Goal: Task Accomplishment & Management: Complete application form

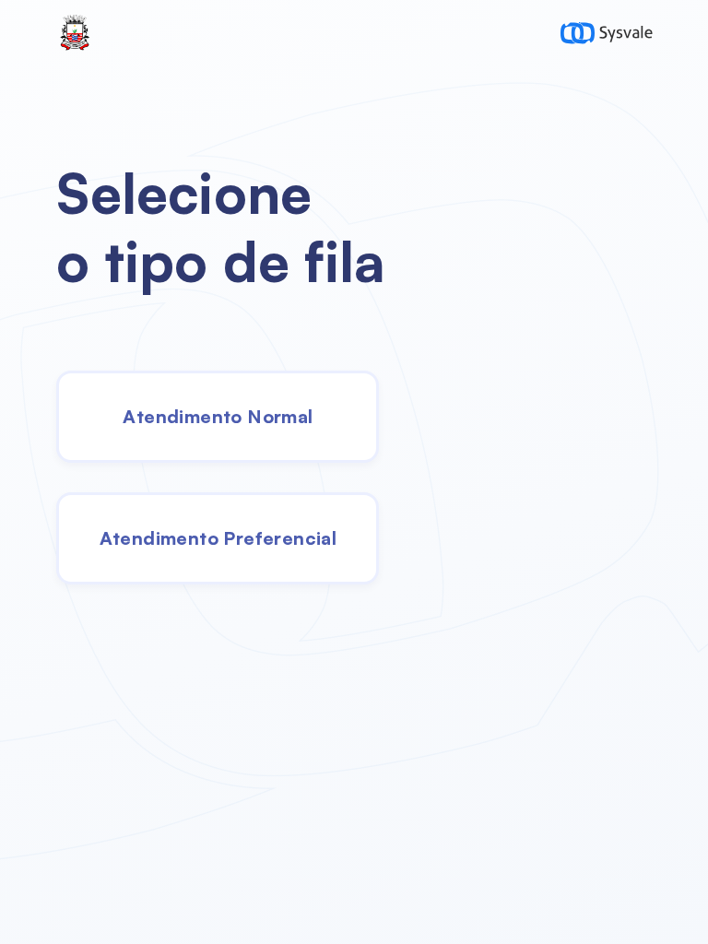
click at [392, 771] on div "Selecione o tipo de fila Atendimento Normal Atendimento Preferencial" at bounding box center [354, 472] width 708 height 944
click at [623, 47] on img at bounding box center [606, 33] width 92 height 37
click at [707, 917] on div "Selecione o tipo de fila Atendimento Normal Atendimento Preferencial" at bounding box center [354, 472] width 708 height 944
click at [707, 924] on div "Selecione o tipo de fila Atendimento Normal Atendimento Preferencial" at bounding box center [354, 472] width 708 height 944
click at [700, 918] on div "Selecione o tipo de fila Atendimento Normal Atendimento Preferencial" at bounding box center [354, 472] width 708 height 944
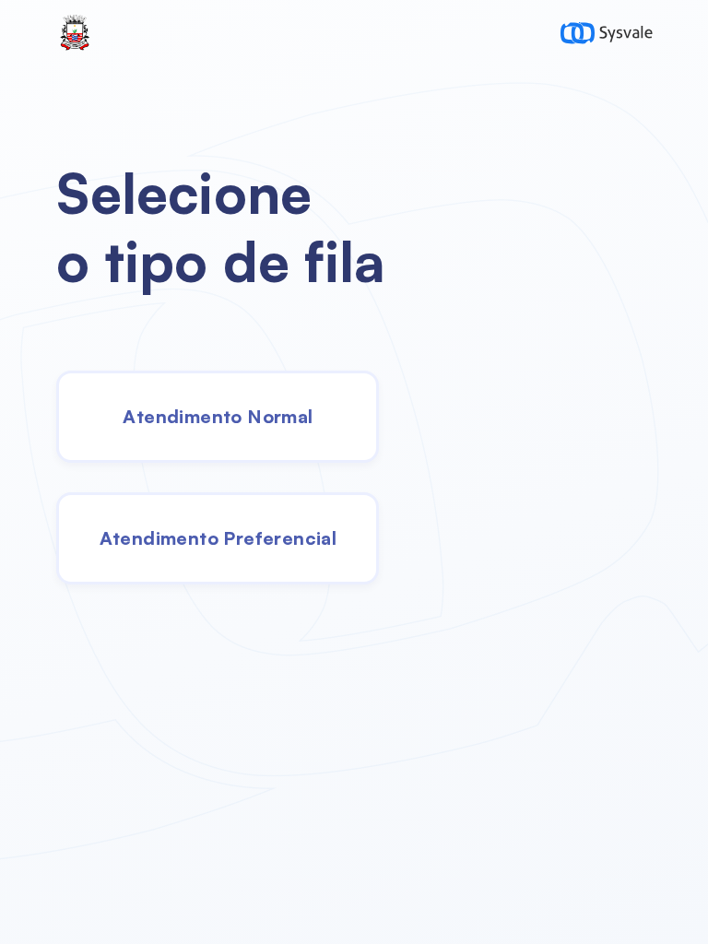
click at [692, 922] on div "Selecione o tipo de fila Atendimento Normal Atendimento Preferencial" at bounding box center [354, 472] width 708 height 944
click at [436, 921] on div "Selecione o tipo de fila Atendimento Normal Atendimento Preferencial" at bounding box center [354, 472] width 708 height 944
click at [476, 873] on div "Selecione o tipo de fila Atendimento Normal Atendimento Preferencial" at bounding box center [354, 472] width 708 height 944
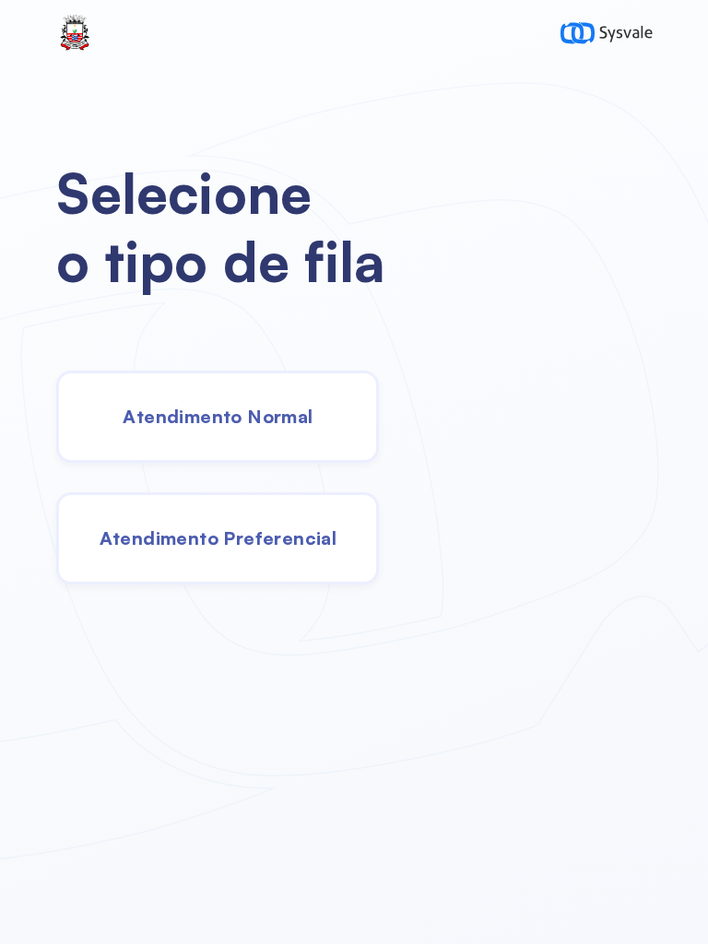
click at [620, 910] on div "Selecione o tipo de fila Atendimento Normal Atendimento Preferencial" at bounding box center [354, 472] width 708 height 944
click at [686, 920] on div "Selecione o tipo de fila Atendimento Normal Atendimento Preferencial" at bounding box center [354, 472] width 708 height 944
click at [707, 900] on div "Selecione o tipo de fila Atendimento Normal Atendimento Preferencial" at bounding box center [354, 472] width 708 height 944
click at [707, 912] on div "Selecione o tipo de fila Atendimento Normal Atendimento Preferencial" at bounding box center [354, 472] width 708 height 944
click at [129, 778] on div "Selecione o tipo de fila Atendimento Normal Atendimento Preferencial" at bounding box center [354, 472] width 708 height 944
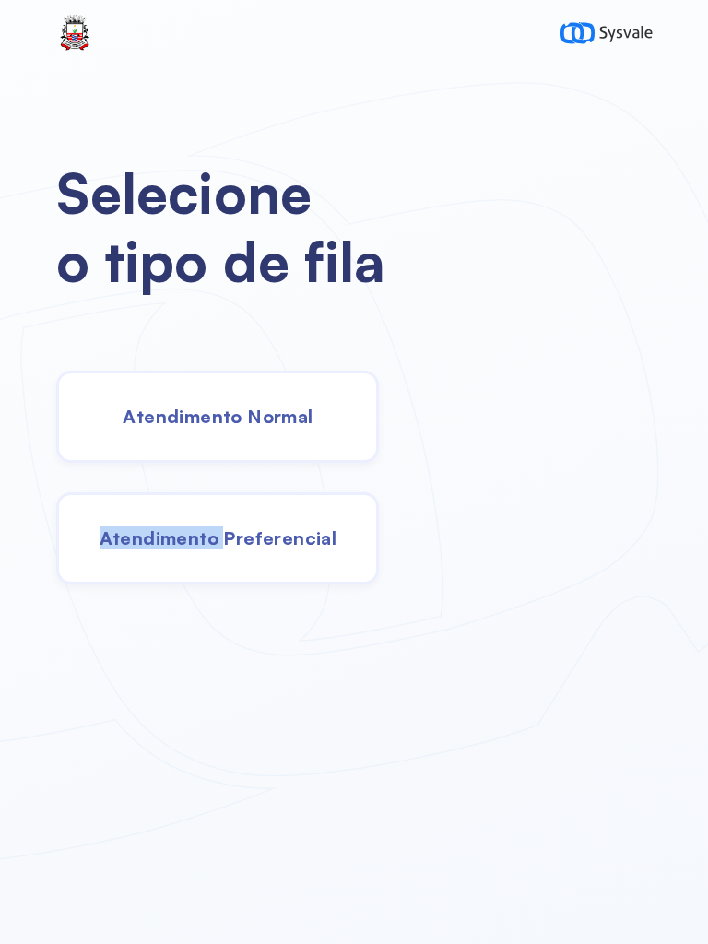
click at [129, 778] on div "Selecione o tipo de fila Atendimento Normal Atendimento Preferencial" at bounding box center [354, 472] width 708 height 944
click at [674, 859] on div "Selecione o tipo de fila Atendimento Normal Atendimento Preferencial" at bounding box center [354, 472] width 708 height 944
click at [699, 932] on div "Selecione o tipo de fila Atendimento Normal Atendimento Preferencial" at bounding box center [354, 472] width 708 height 944
click at [706, 932] on div "Selecione o tipo de fila Atendimento Normal Atendimento Preferencial" at bounding box center [354, 472] width 708 height 944
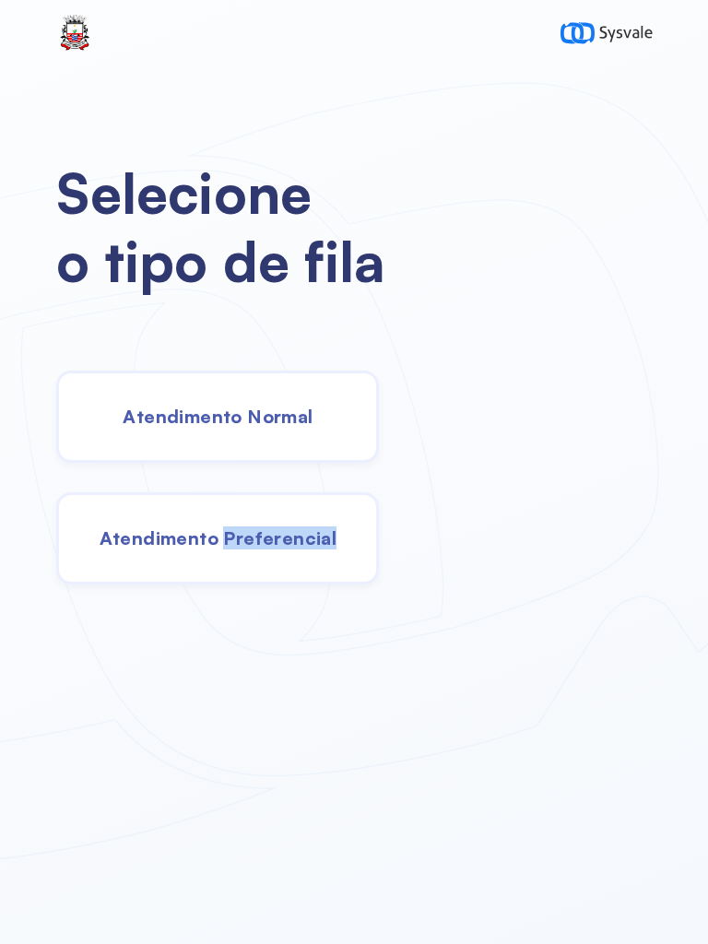
click at [707, 932] on div "Selecione o tipo de fila Atendimento Normal Atendimento Preferencial" at bounding box center [354, 472] width 708 height 944
click at [225, 390] on div "Atendimento Normal" at bounding box center [217, 417] width 323 height 92
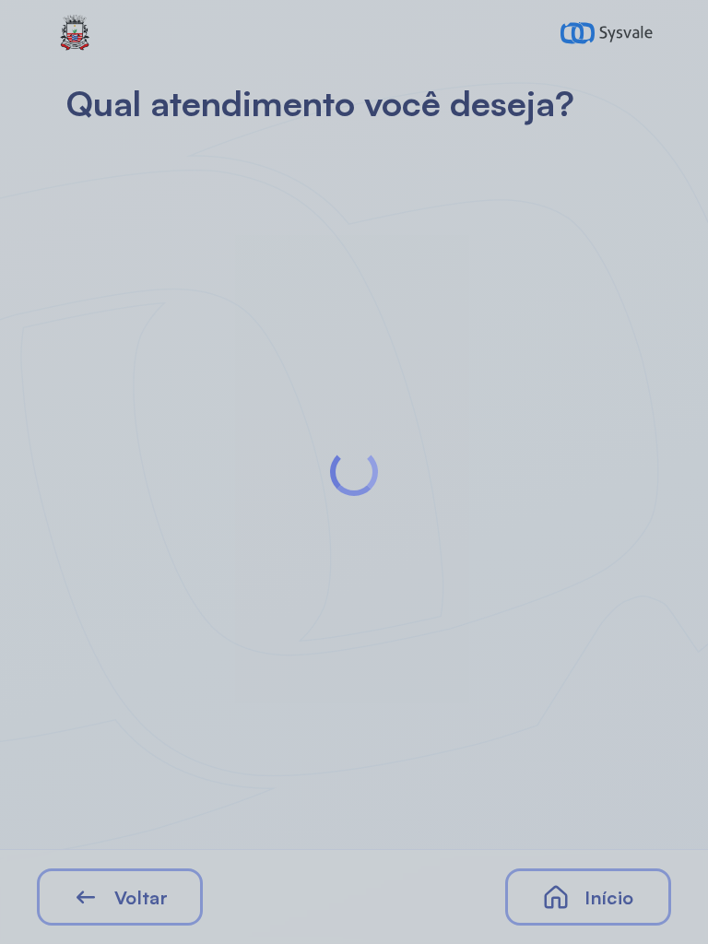
click at [145, 896] on div at bounding box center [354, 472] width 708 height 944
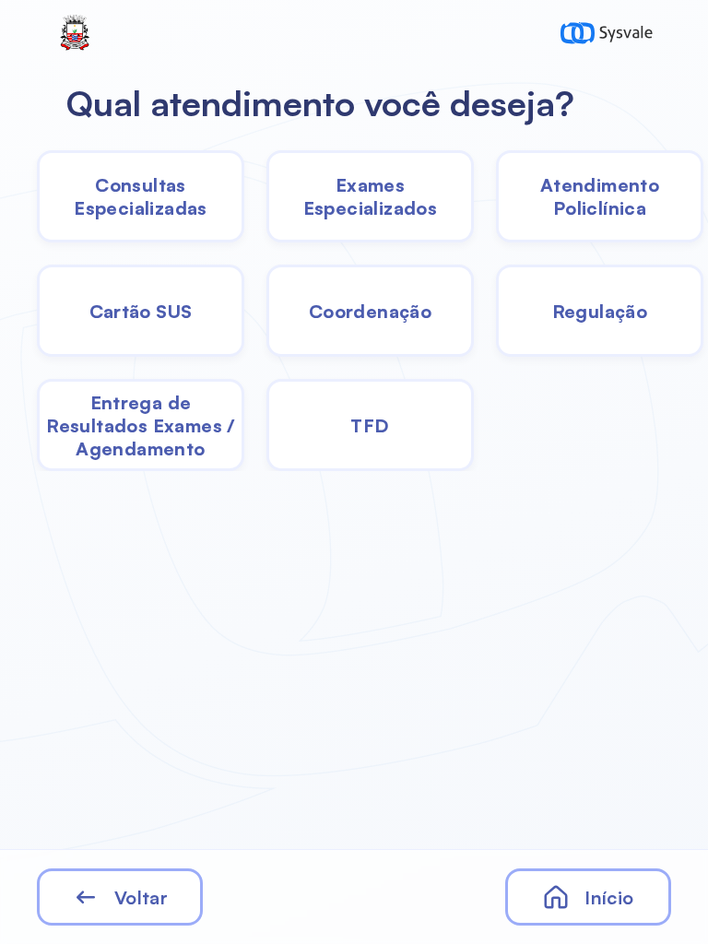
click at [150, 185] on span "Consultas Especializadas" at bounding box center [141, 196] width 202 height 46
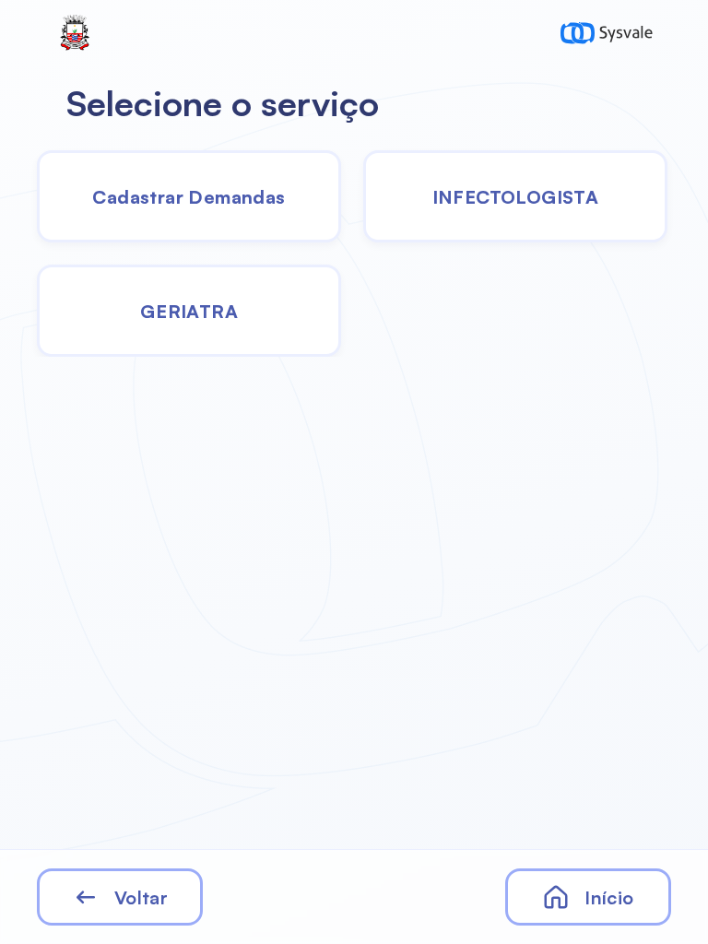
click at [198, 187] on span "Cadastrar Demandas" at bounding box center [188, 196] width 193 height 23
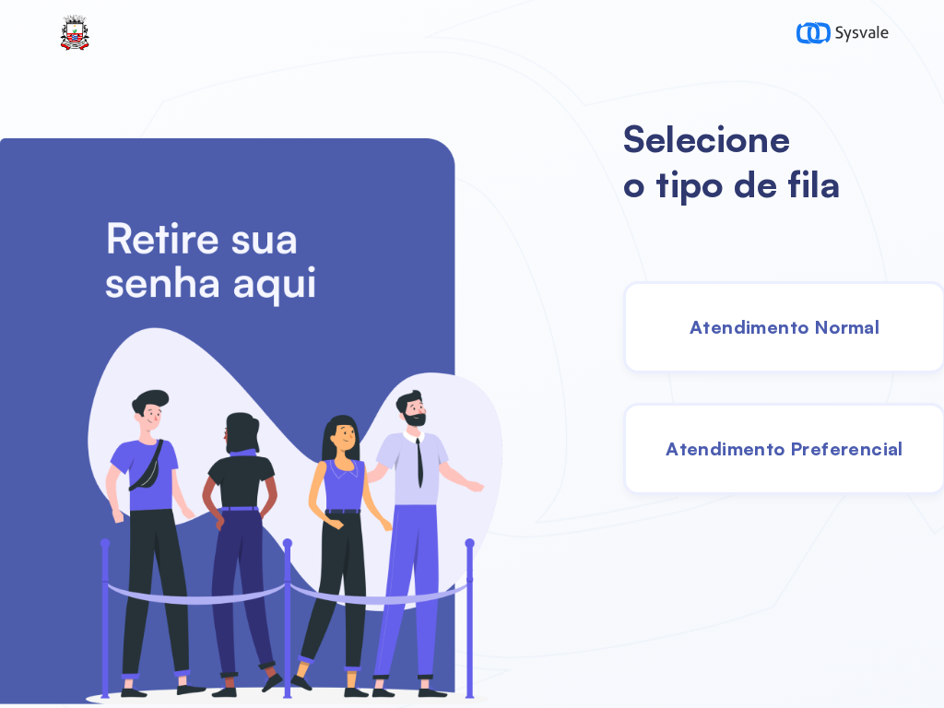
click at [749, 334] on span "Atendimento Normal" at bounding box center [784, 326] width 190 height 23
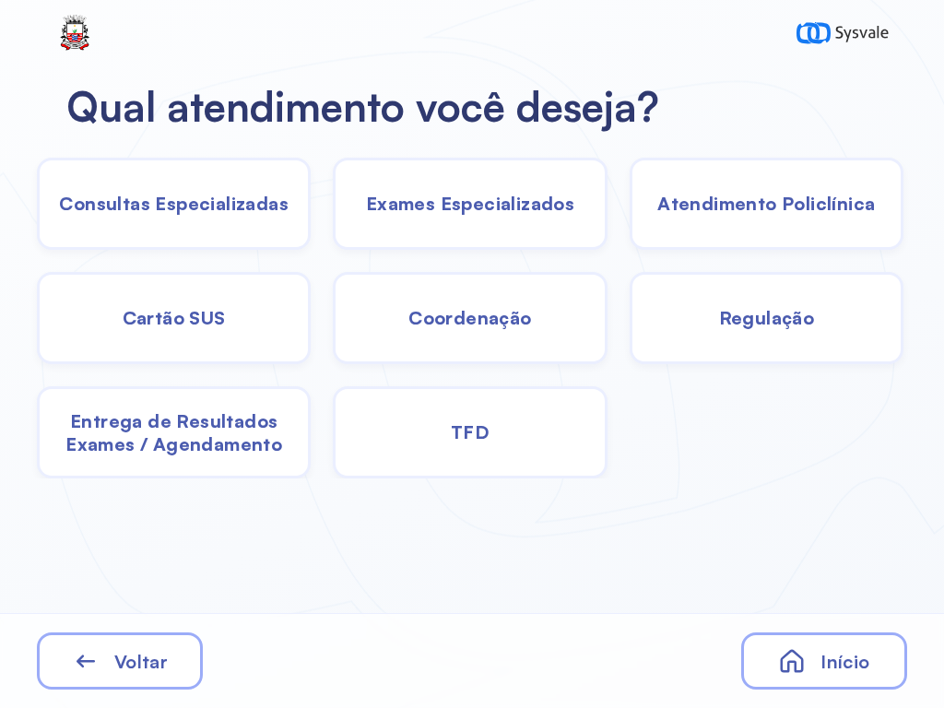
click at [227, 217] on div "Consultas Especializadas" at bounding box center [174, 204] width 274 height 92
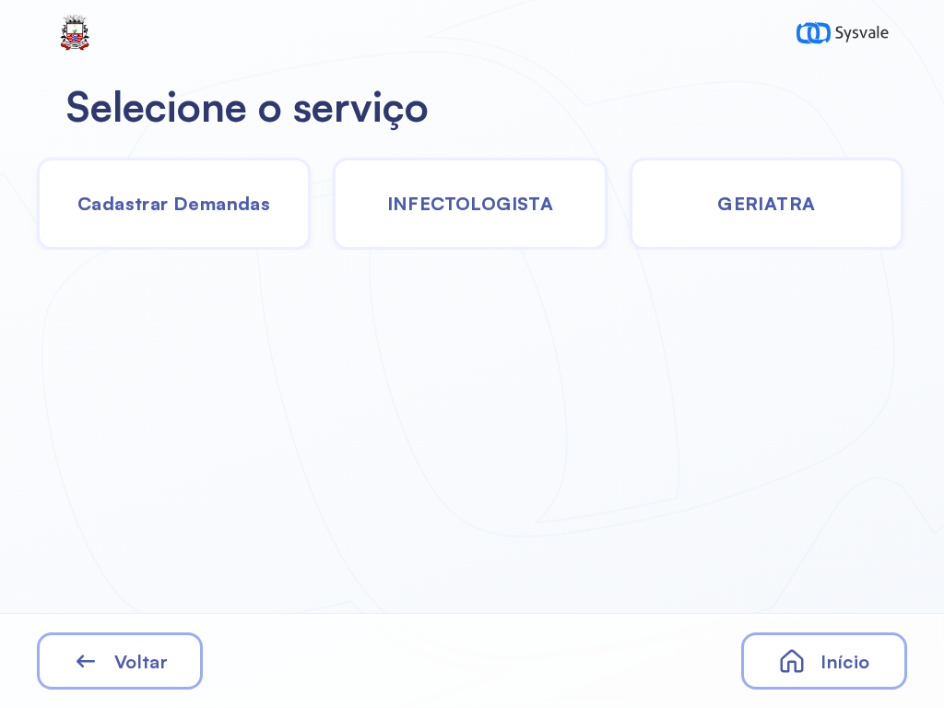
click at [242, 222] on div "Cadastrar Demandas" at bounding box center [174, 204] width 274 height 92
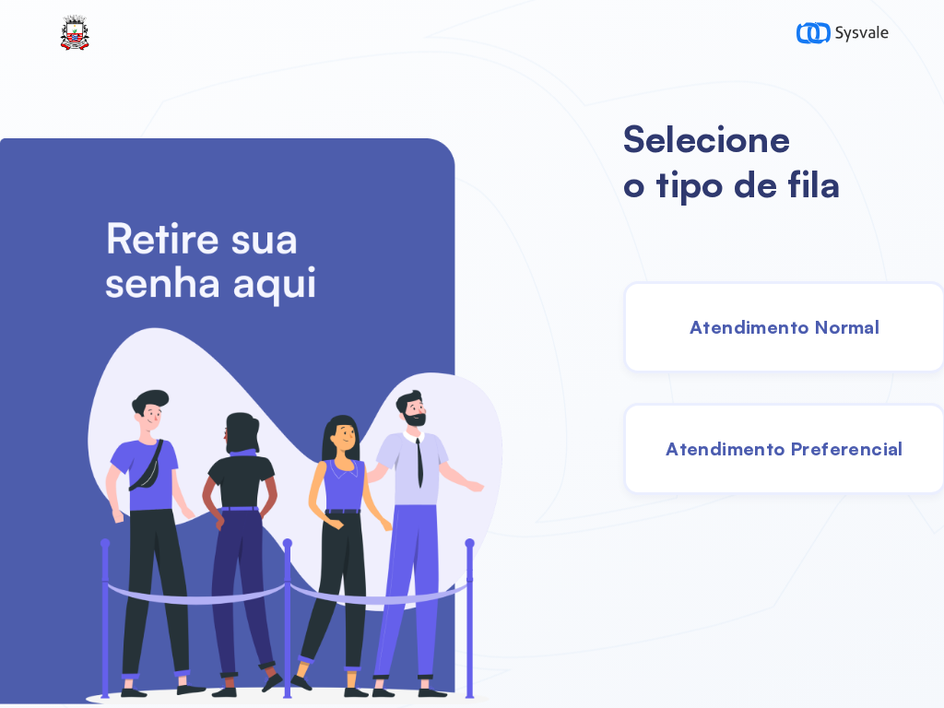
click at [839, 339] on div "Atendimento Normal" at bounding box center [784, 327] width 323 height 92
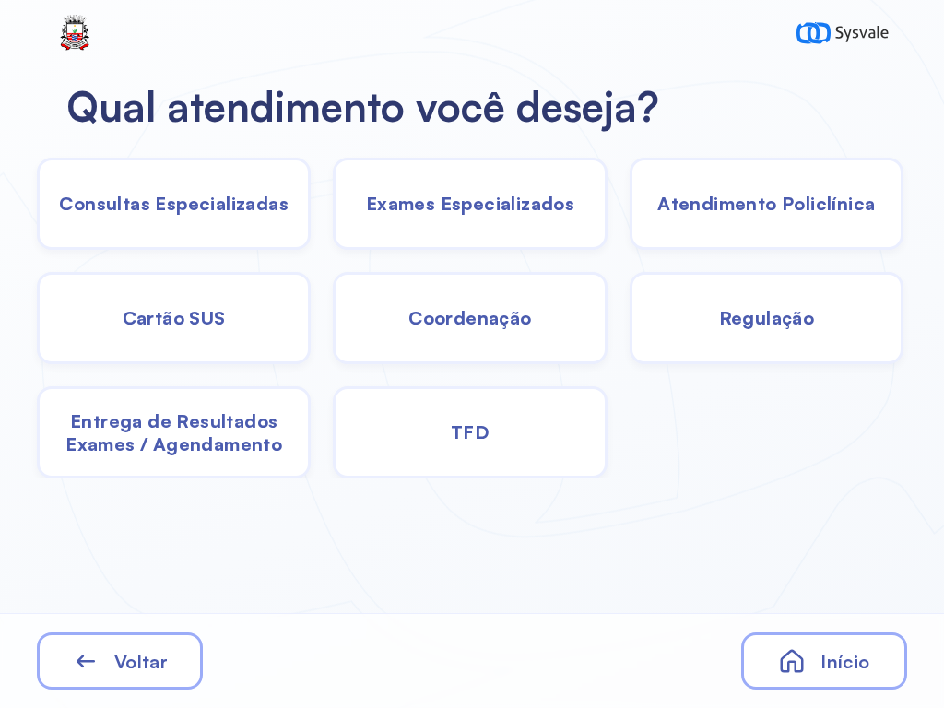
click at [505, 440] on div "TFD" at bounding box center [470, 432] width 274 height 92
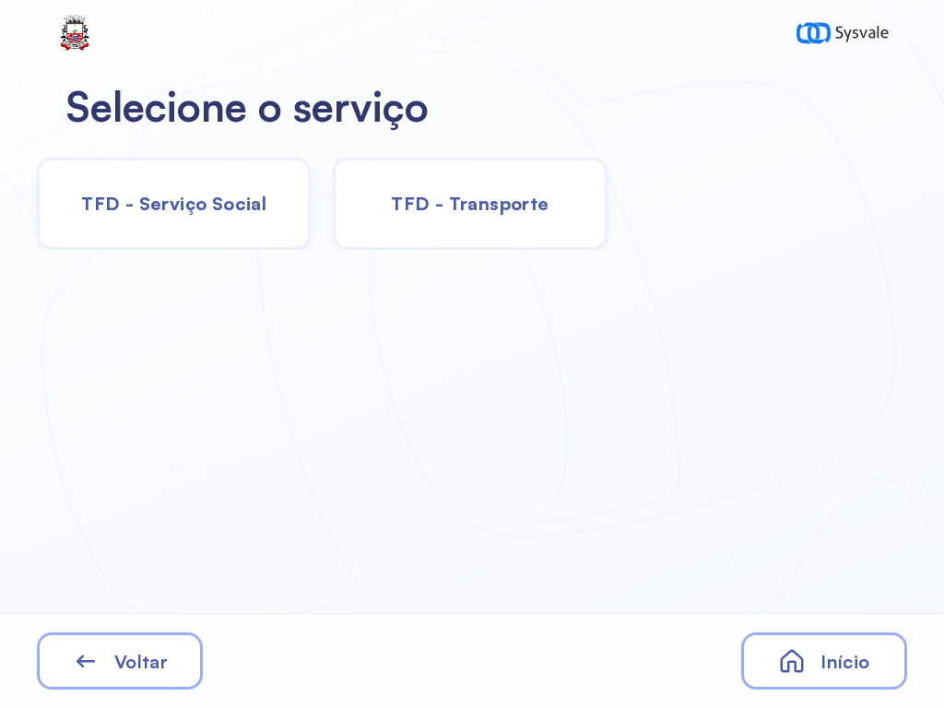
click at [234, 202] on span "TFD - Serviço Social" at bounding box center [173, 203] width 185 height 23
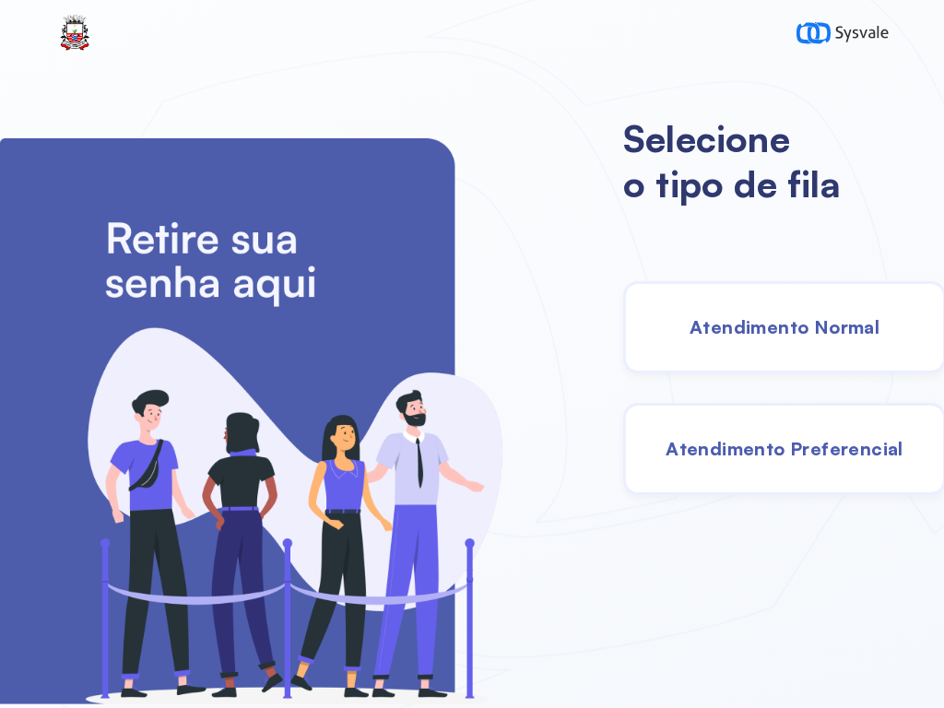
click at [783, 326] on span "Atendimento Normal" at bounding box center [784, 326] width 190 height 23
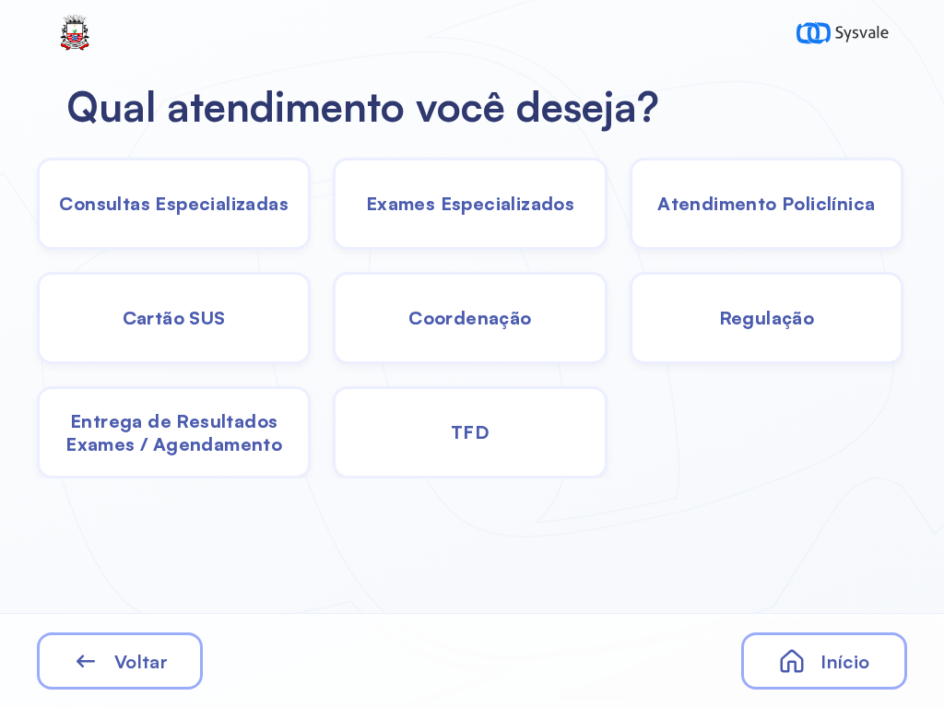
click at [220, 207] on span "Consultas Especializadas" at bounding box center [174, 203] width 230 height 23
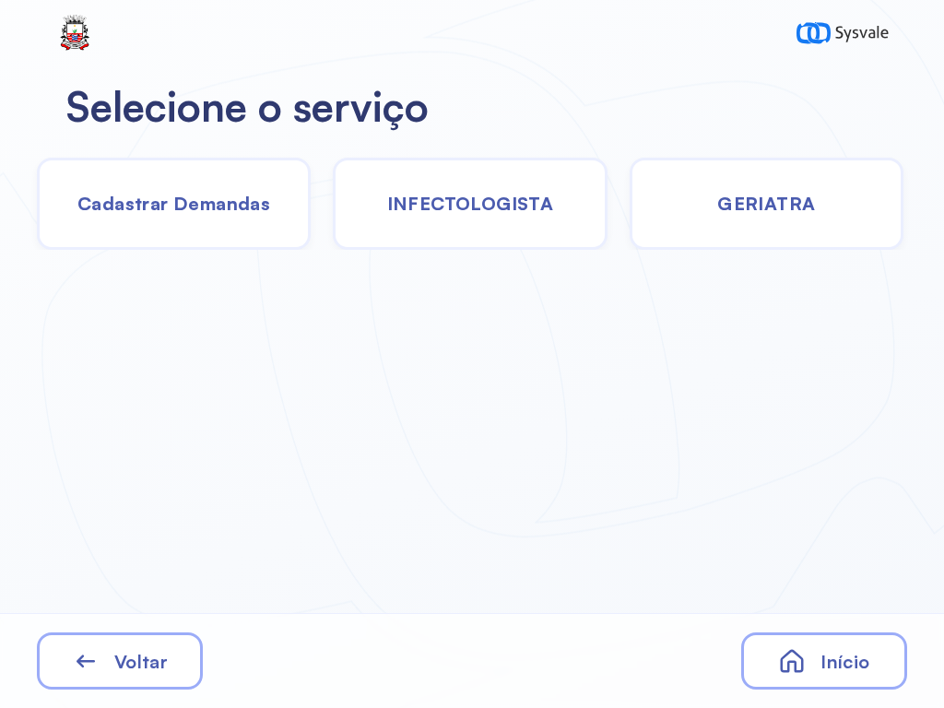
click at [169, 215] on span "Cadastrar Demandas" at bounding box center [173, 203] width 193 height 23
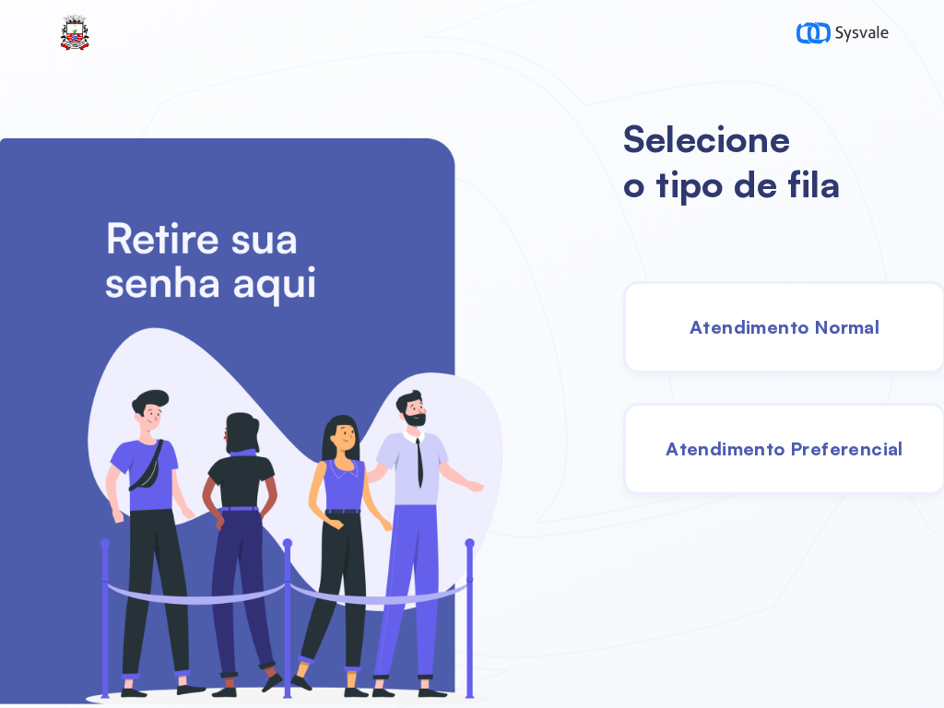
click at [795, 324] on span "Atendimento Normal" at bounding box center [784, 326] width 190 height 23
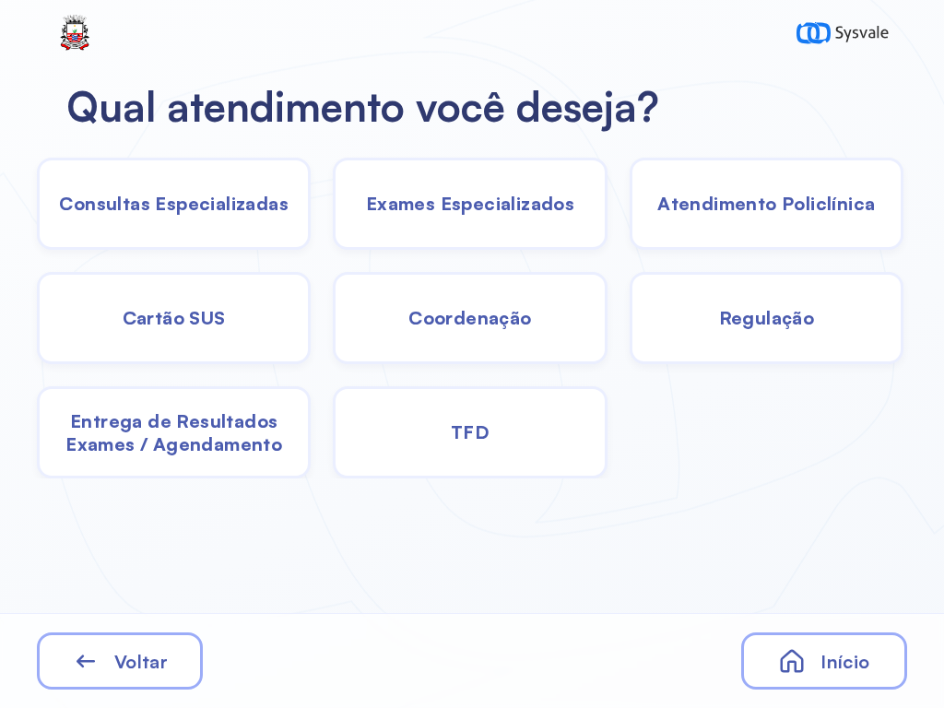
click at [280, 232] on div "Consultas Especializadas" at bounding box center [174, 204] width 274 height 92
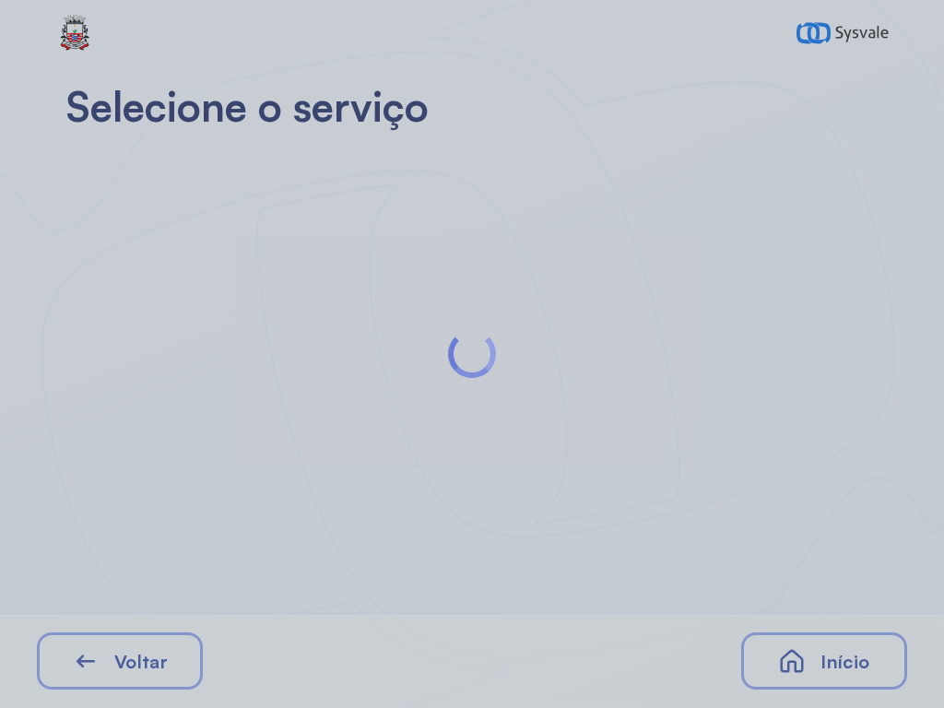
click at [190, 638] on div at bounding box center [472, 354] width 944 height 708
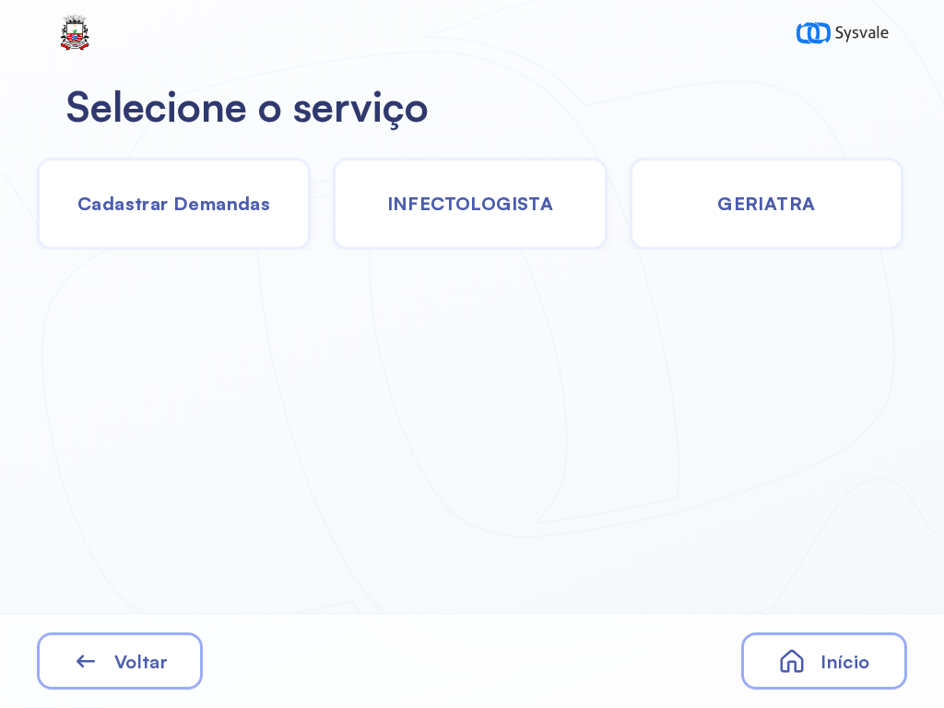
click at [166, 662] on span "Voltar" at bounding box center [140, 661] width 53 height 23
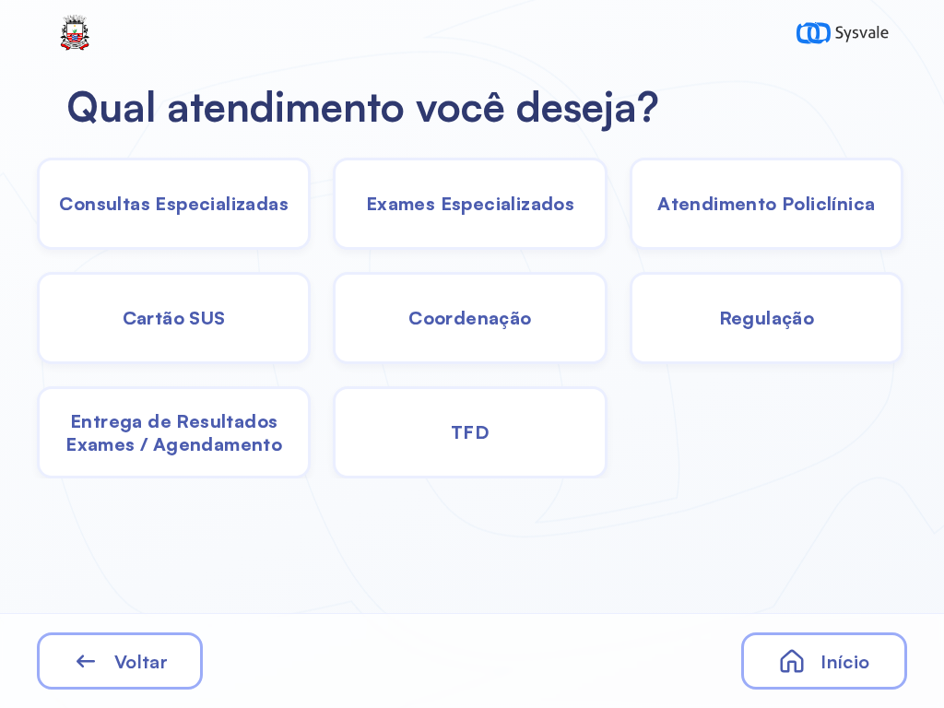
click at [555, 434] on div "TFD" at bounding box center [470, 432] width 274 height 92
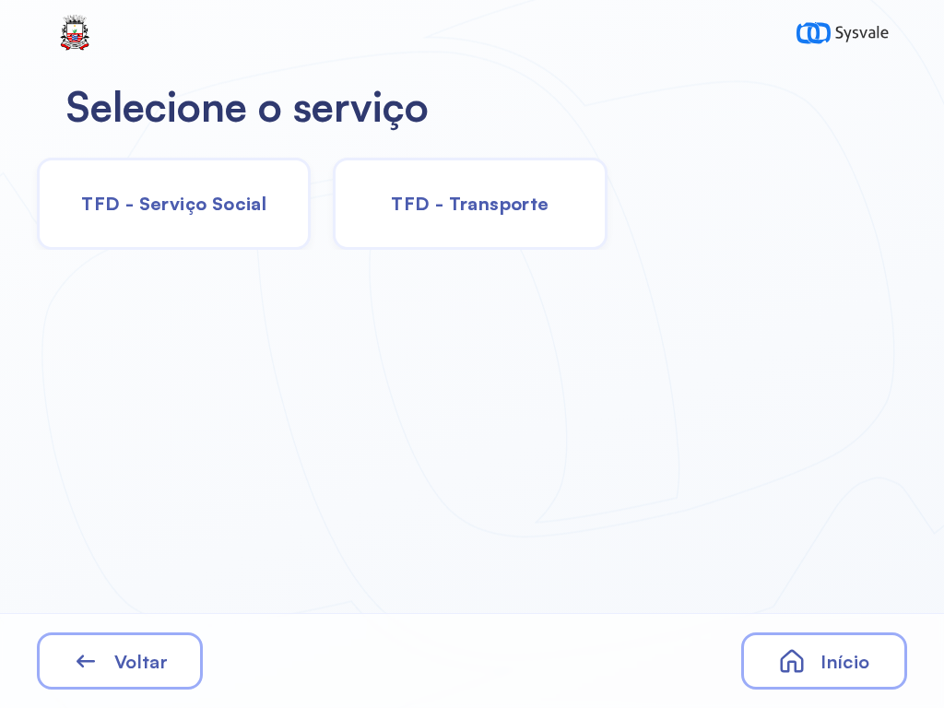
click at [271, 231] on div "TFD - Serviço Social" at bounding box center [174, 204] width 274 height 92
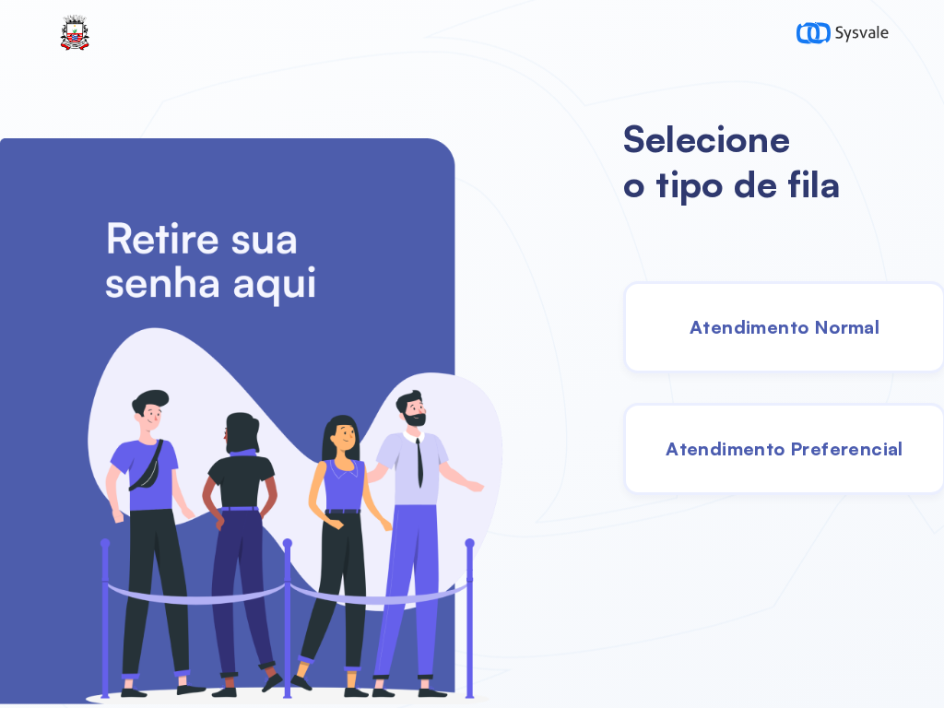
click at [789, 326] on span "Atendimento Normal" at bounding box center [784, 326] width 190 height 23
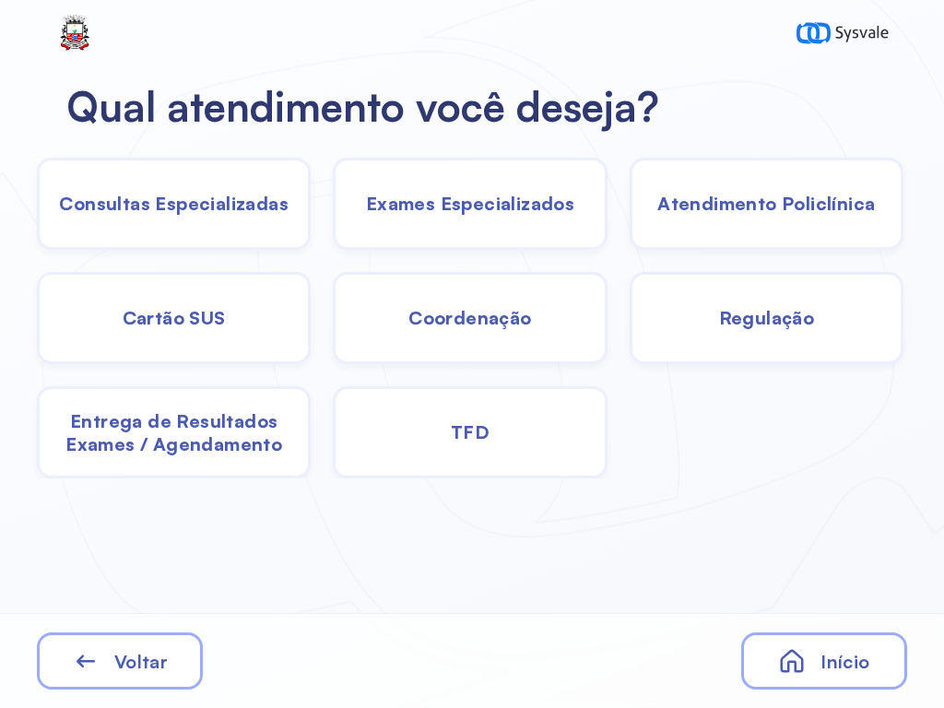
click at [458, 460] on div "TFD" at bounding box center [470, 432] width 274 height 92
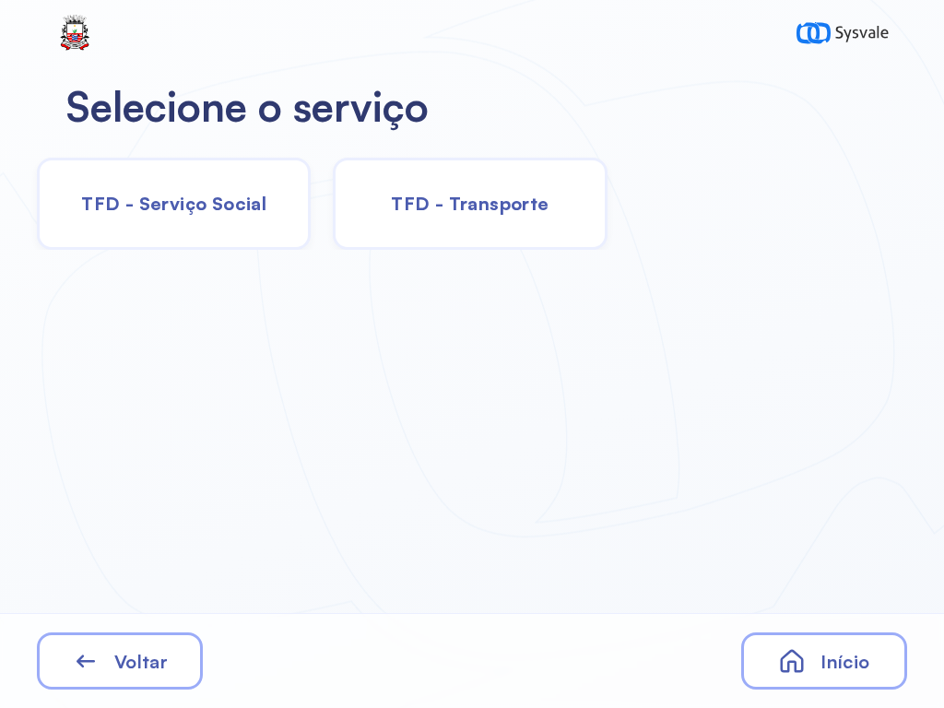
click at [114, 637] on div "Voltar" at bounding box center [120, 660] width 166 height 57
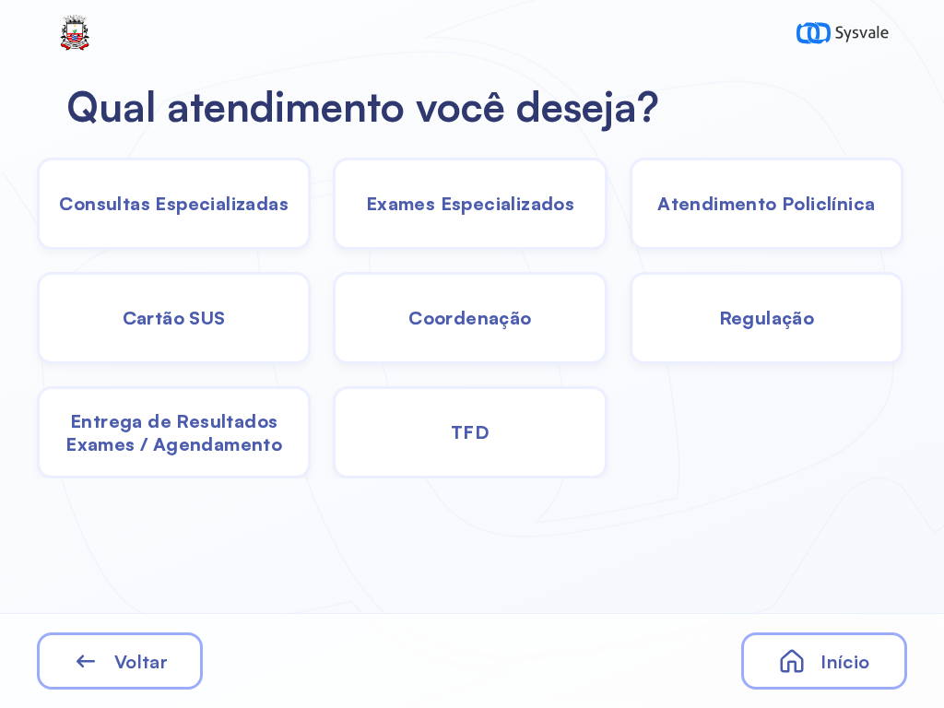
click at [206, 229] on div "Consultas Especializadas" at bounding box center [174, 204] width 274 height 92
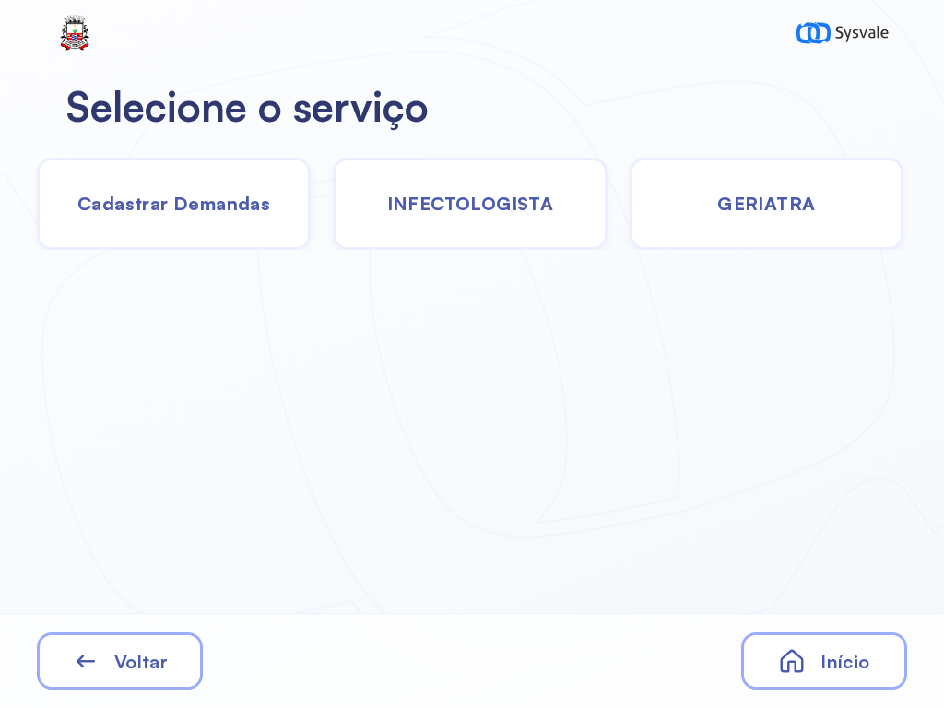
click at [184, 214] on span "Cadastrar Demandas" at bounding box center [173, 203] width 193 height 23
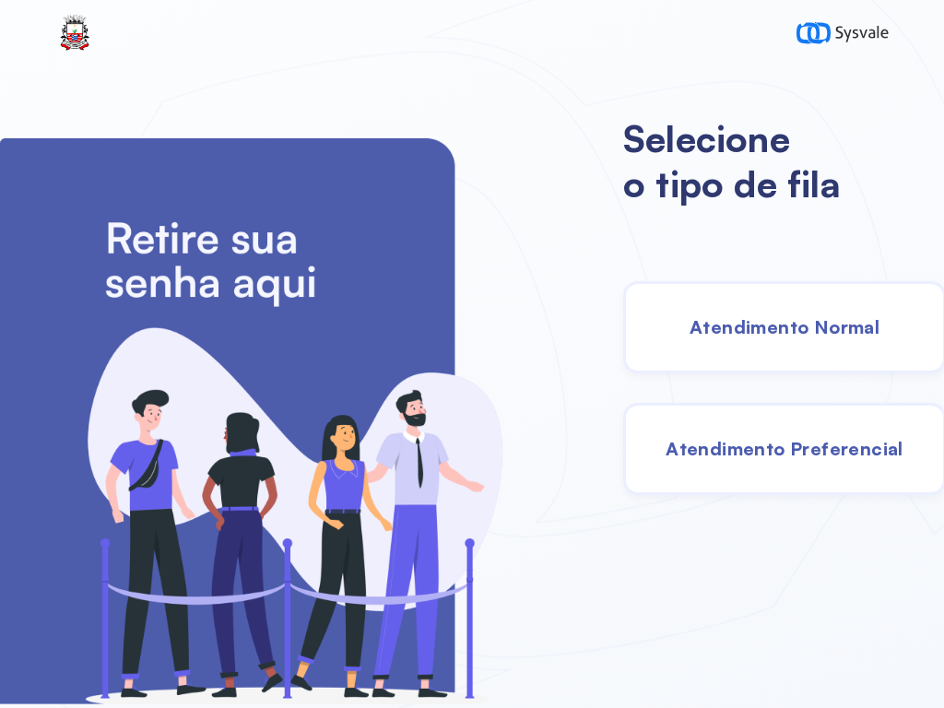
click at [776, 329] on span "Atendimento Normal" at bounding box center [784, 326] width 190 height 23
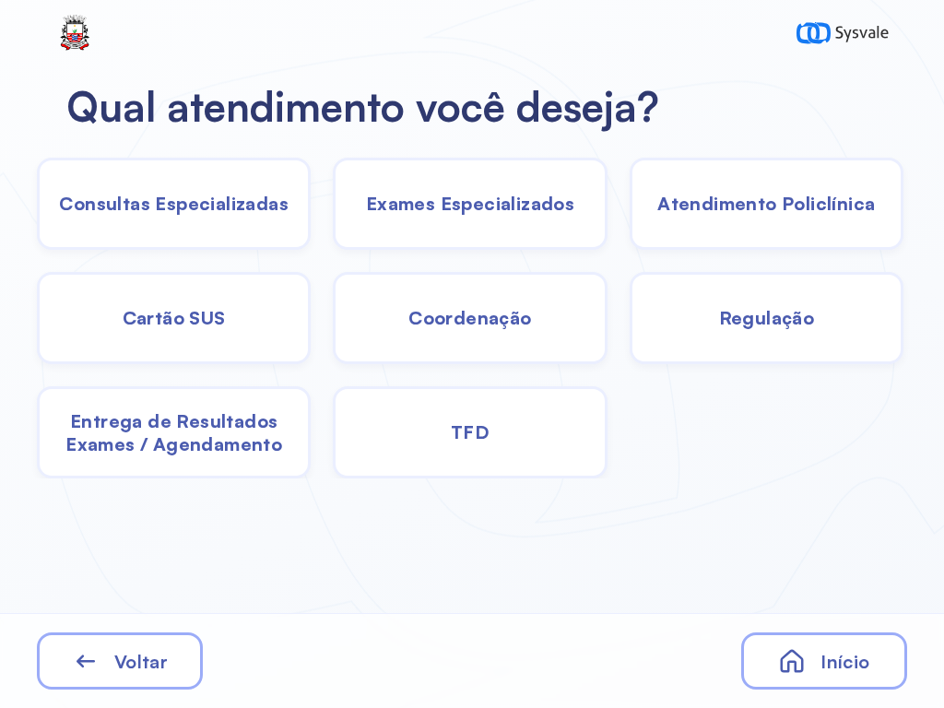
click at [246, 231] on div "Consultas Especializadas" at bounding box center [174, 204] width 274 height 92
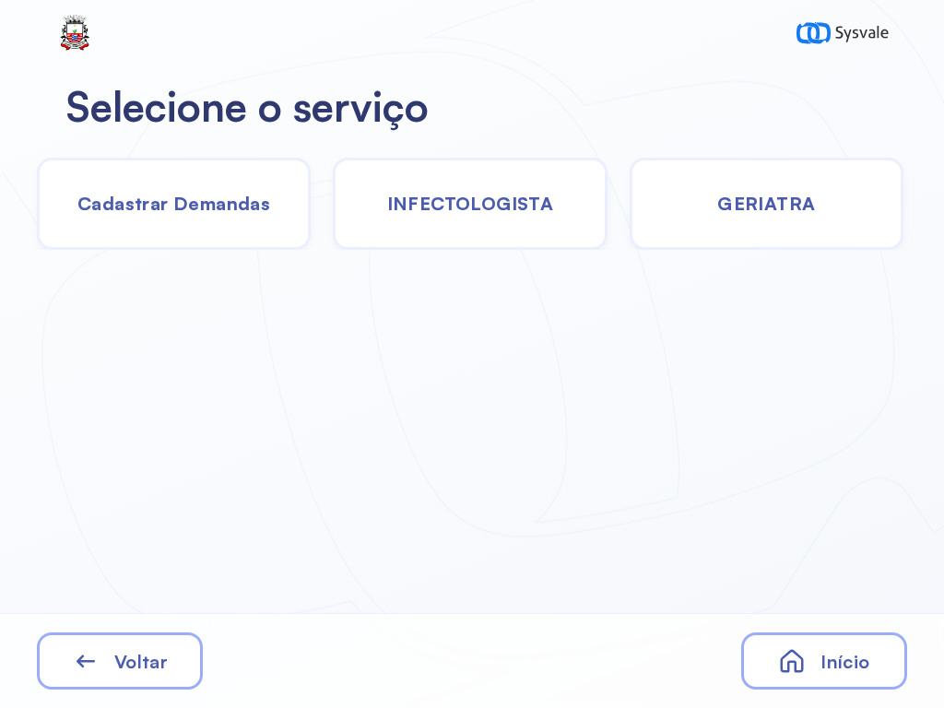
click at [230, 198] on span "Cadastrar Demandas" at bounding box center [173, 203] width 193 height 23
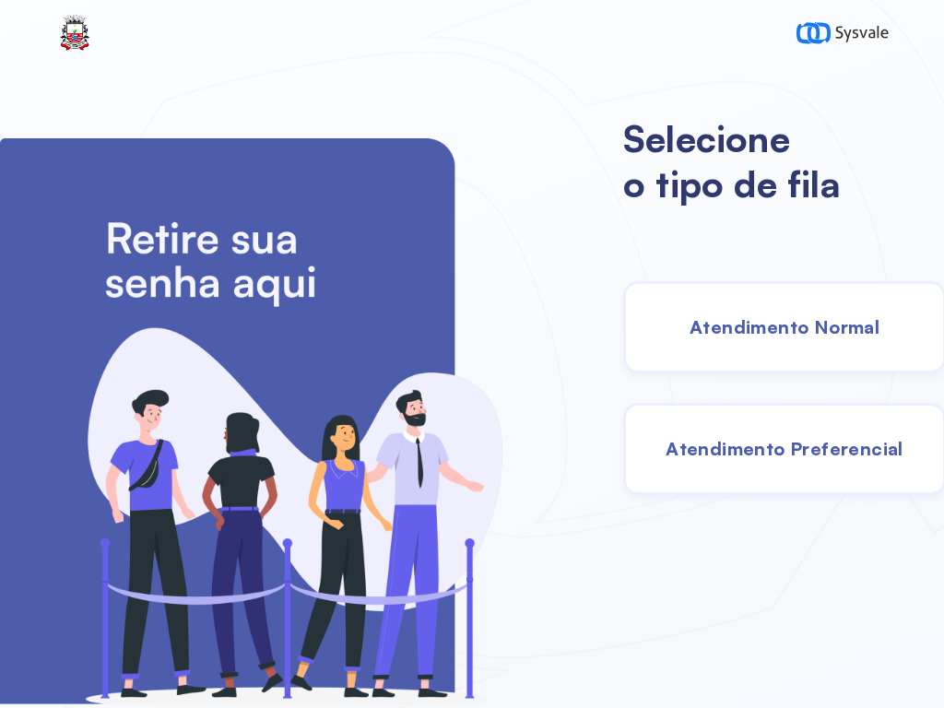
click at [814, 319] on span "Atendimento Normal" at bounding box center [784, 326] width 190 height 23
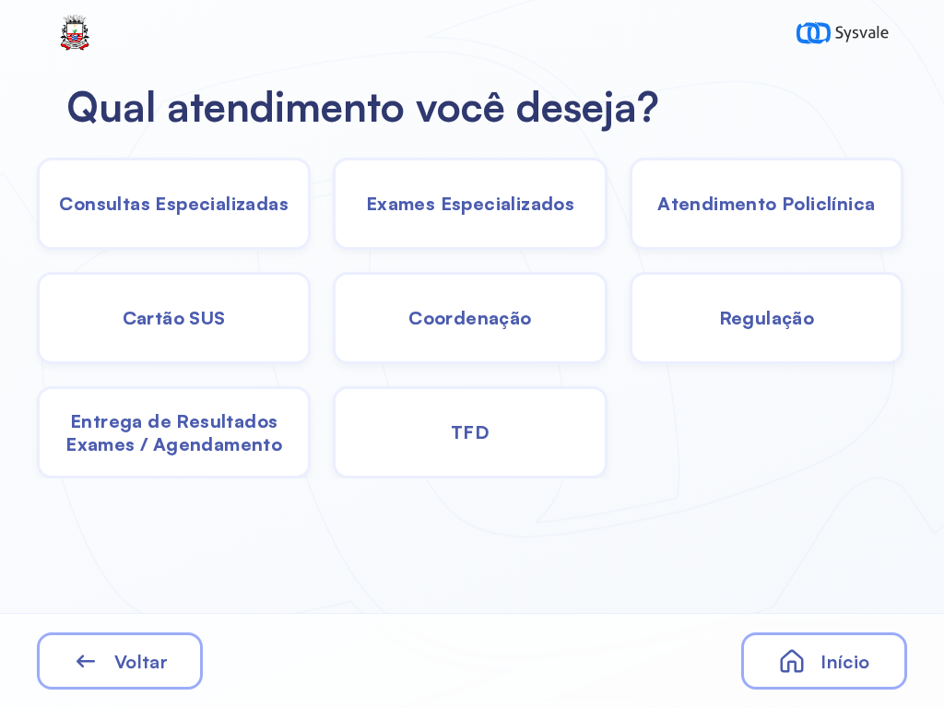
click at [524, 440] on div "TFD" at bounding box center [470, 432] width 274 height 92
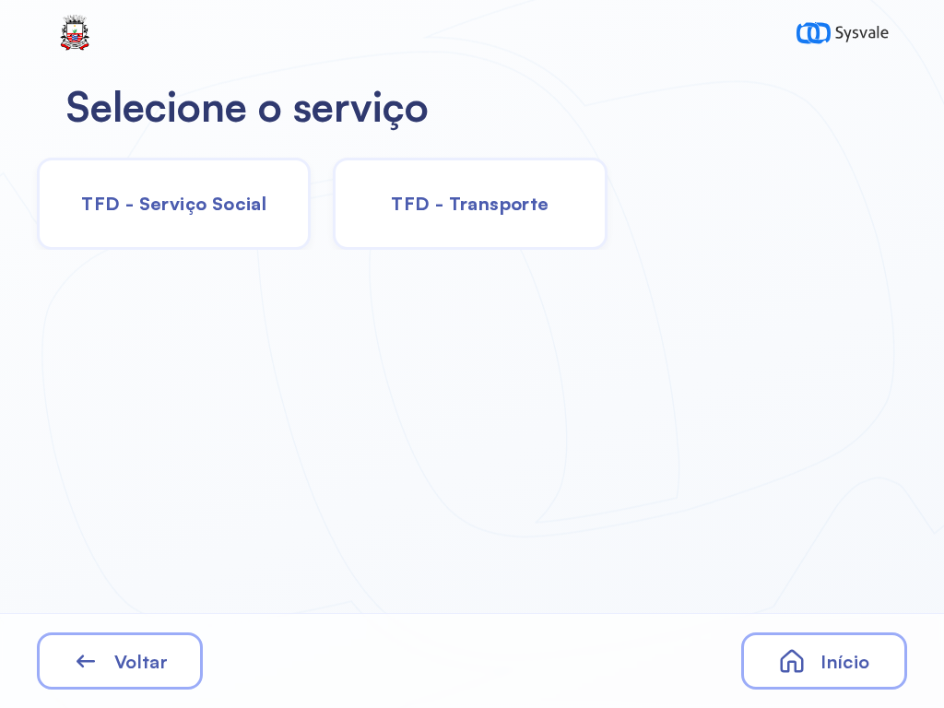
click at [540, 204] on span "TFD - Transporte" at bounding box center [470, 203] width 158 height 23
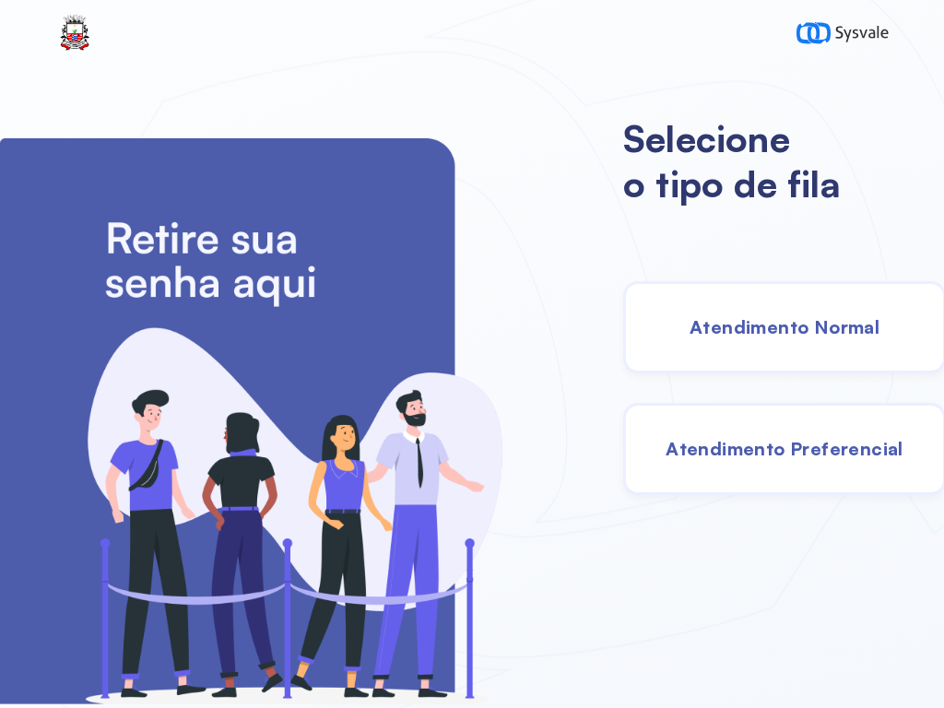
click at [806, 324] on span "Atendimento Normal" at bounding box center [784, 326] width 190 height 23
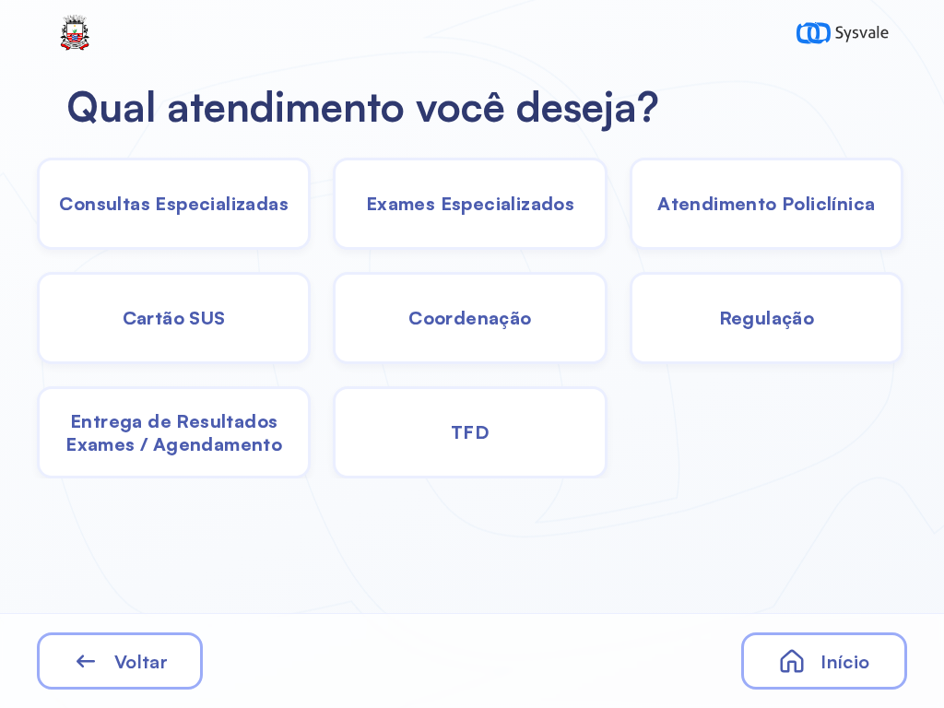
click at [250, 223] on div "Consultas Especializadas" at bounding box center [174, 204] width 274 height 92
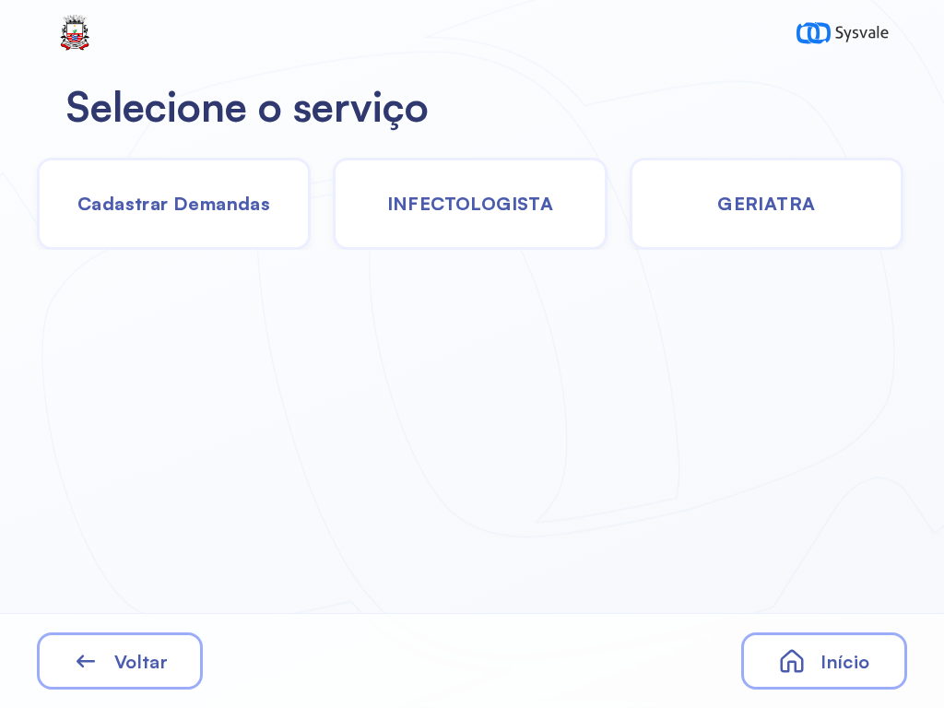
click at [255, 216] on div "Cadastrar Demandas" at bounding box center [174, 204] width 274 height 92
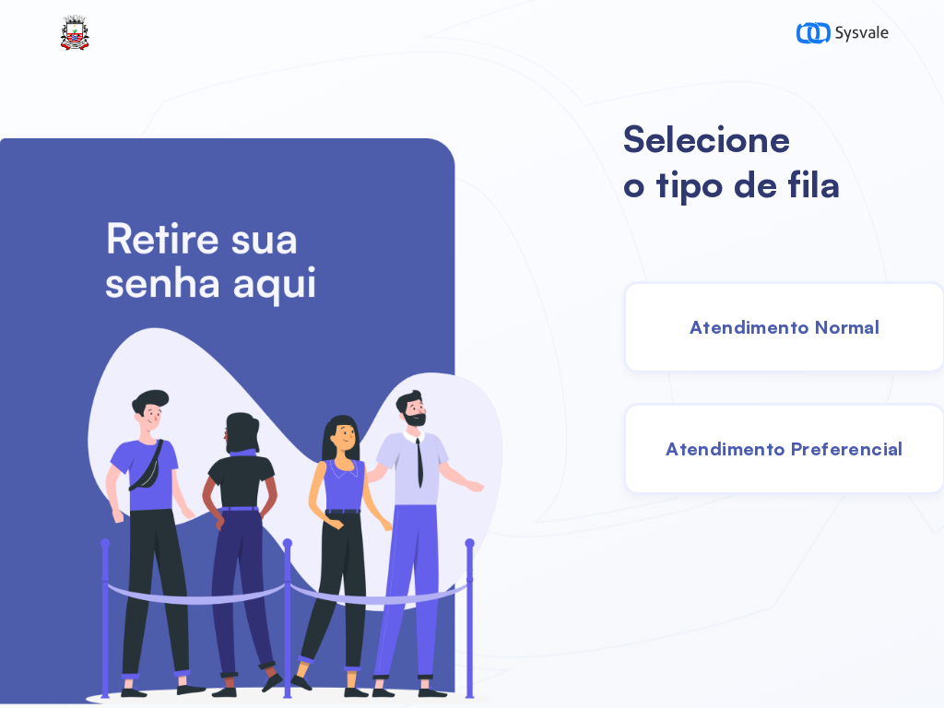
click at [715, 337] on span "Atendimento Normal" at bounding box center [784, 326] width 190 height 23
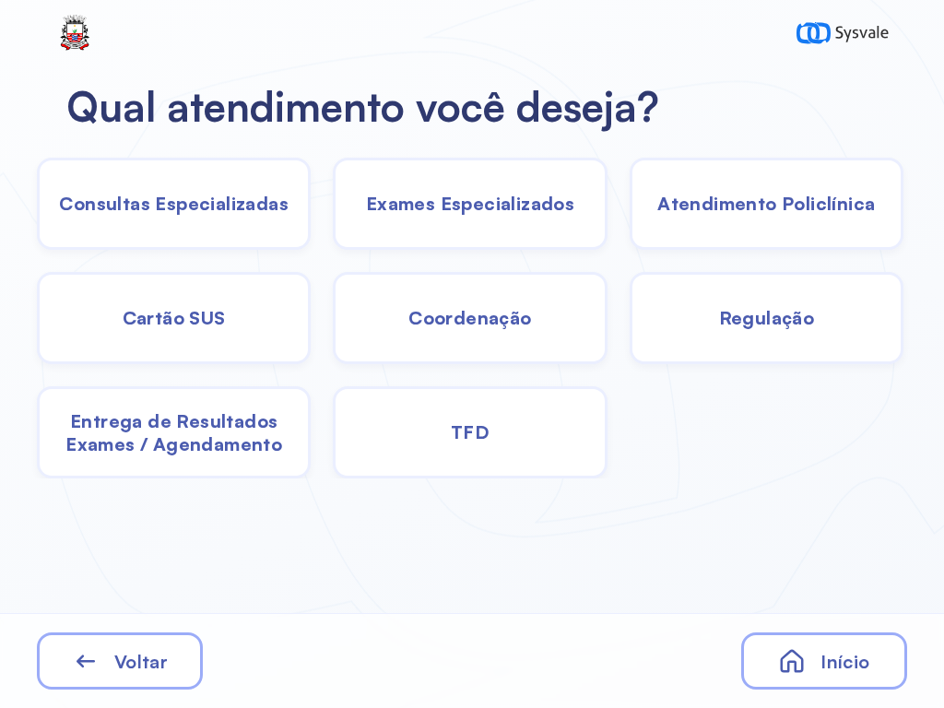
click at [246, 220] on div "Consultas Especializadas" at bounding box center [174, 204] width 274 height 92
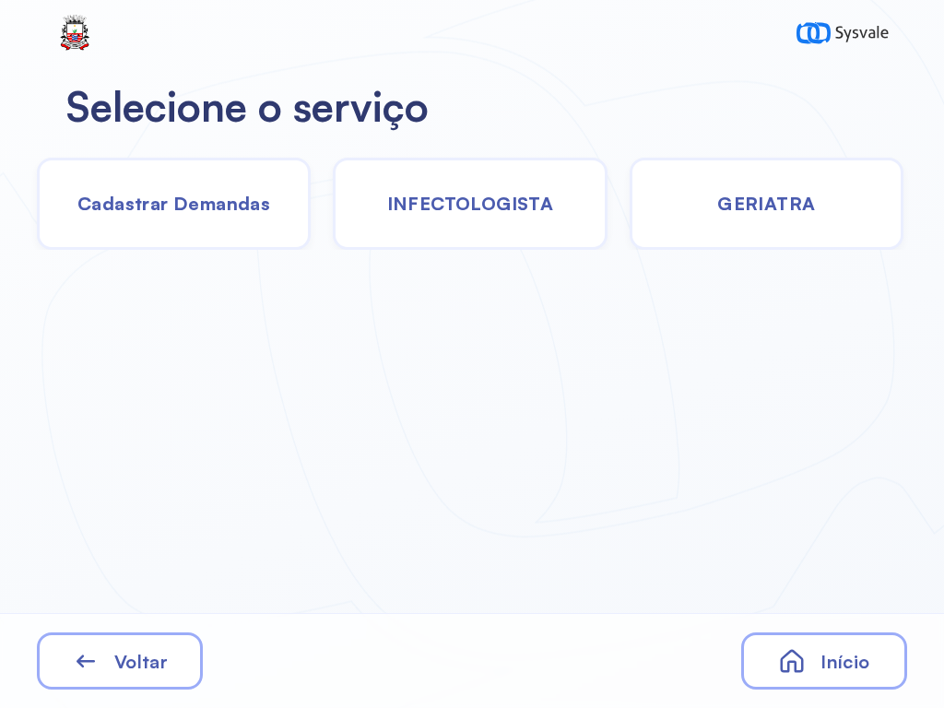
click at [202, 225] on div "Cadastrar Demandas" at bounding box center [174, 204] width 274 height 92
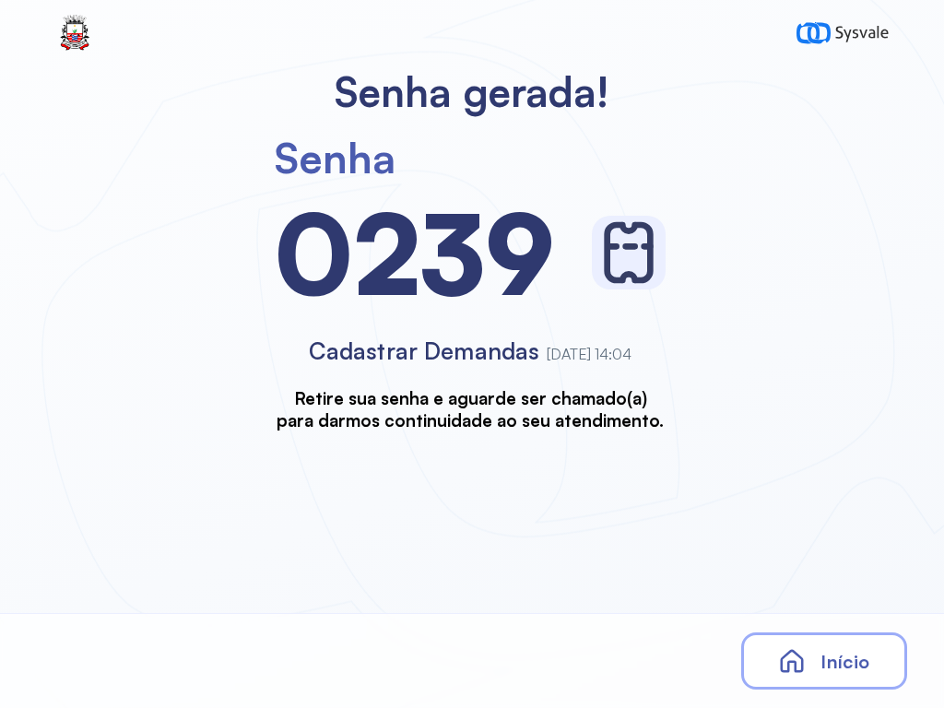
click at [792, 645] on div "Início" at bounding box center [824, 660] width 166 height 57
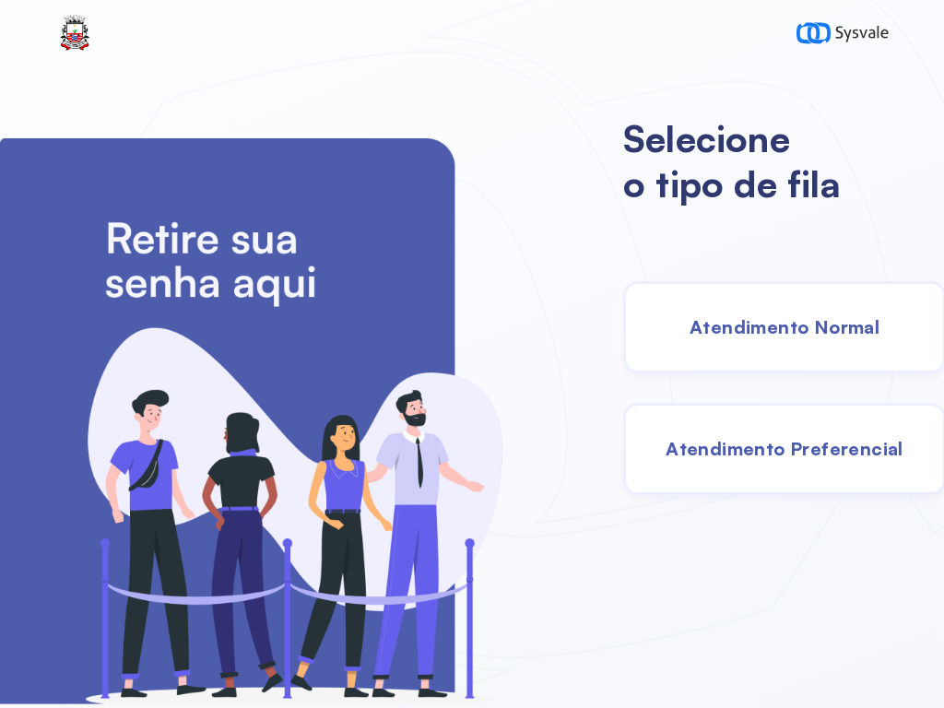
click at [736, 338] on span "Atendimento Normal" at bounding box center [784, 326] width 190 height 23
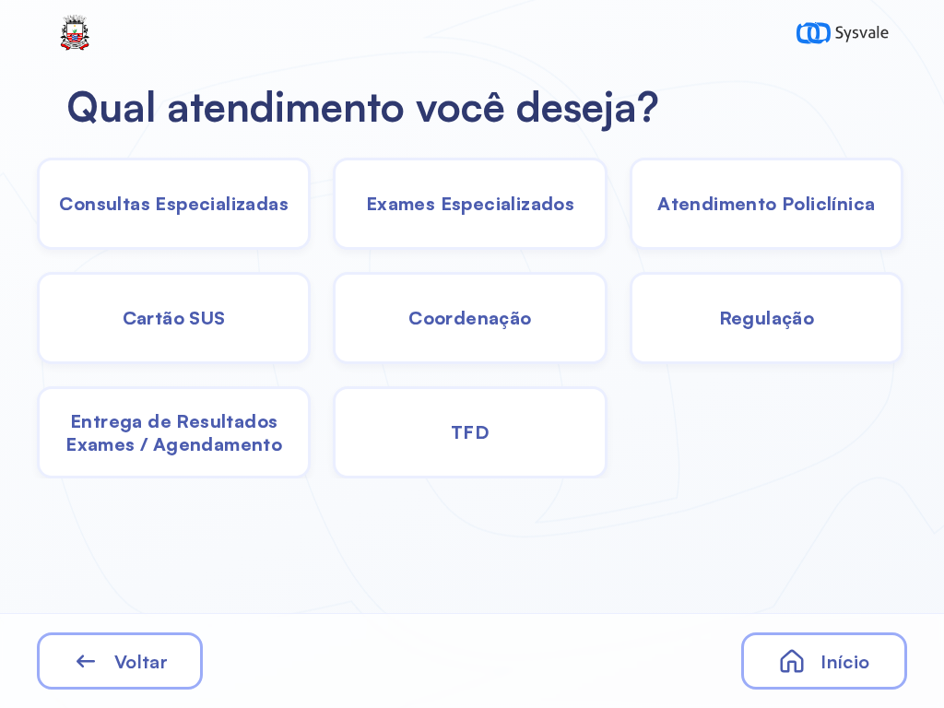
click at [257, 211] on span "Consultas Especializadas" at bounding box center [174, 203] width 230 height 23
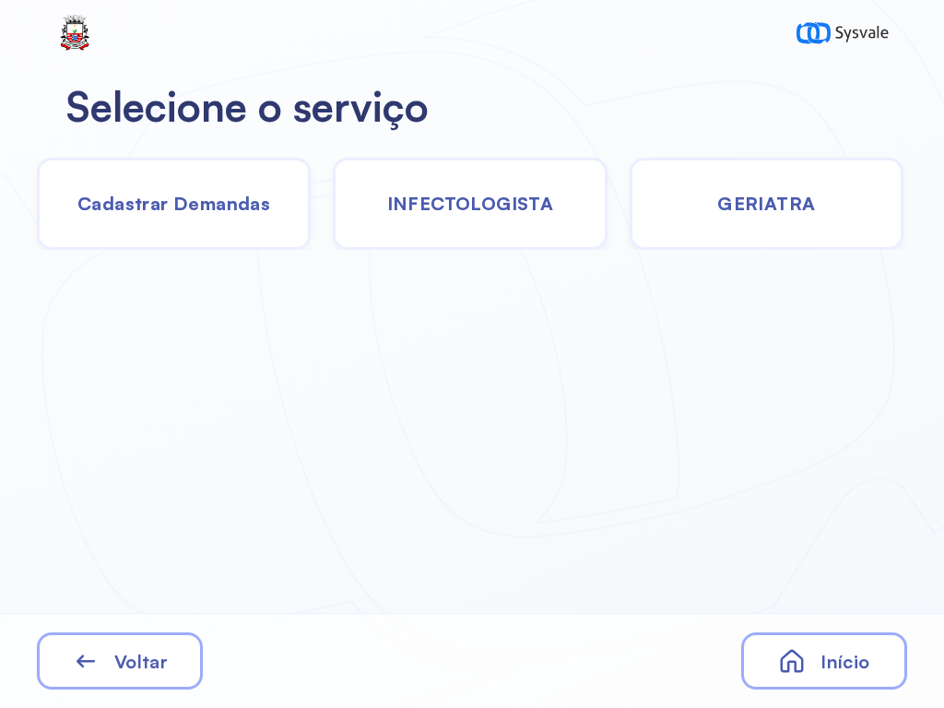
click at [201, 198] on span "Cadastrar Demandas" at bounding box center [173, 203] width 193 height 23
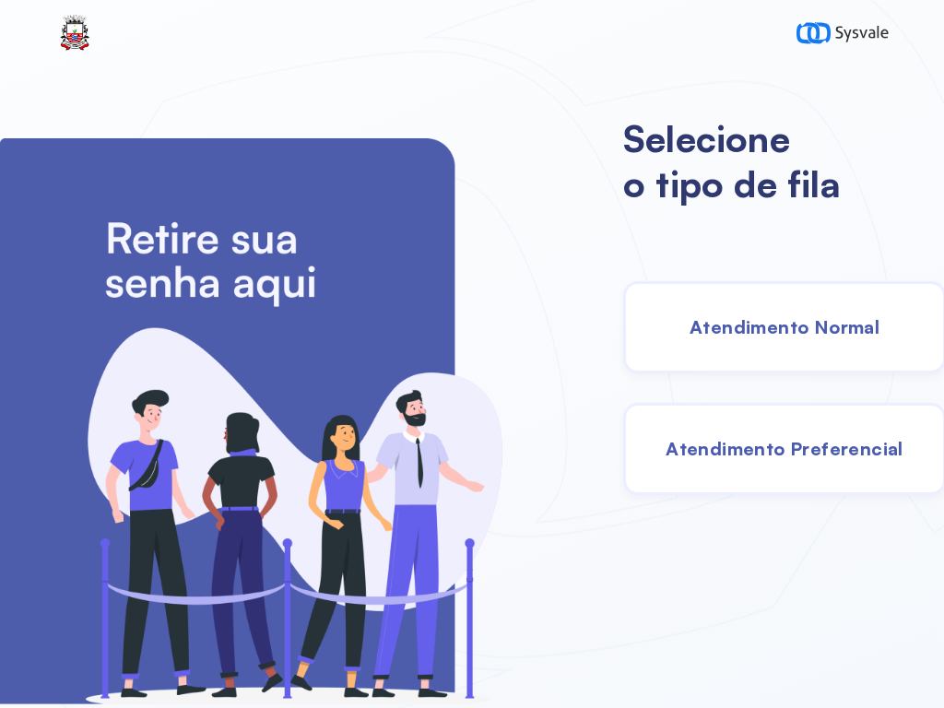
click at [759, 335] on span "Atendimento Normal" at bounding box center [784, 326] width 190 height 23
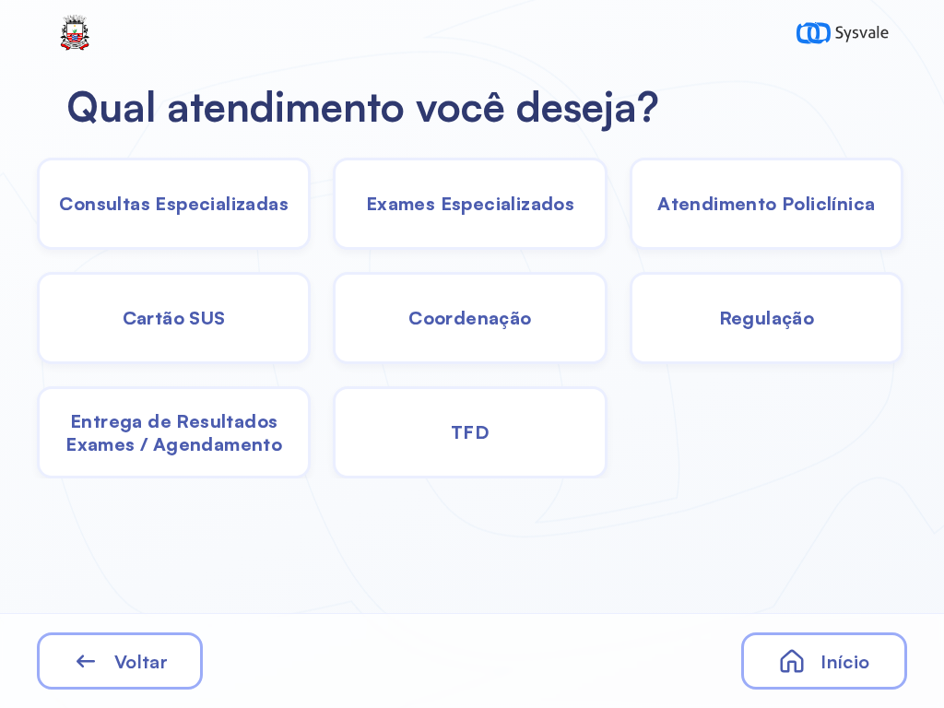
click at [258, 215] on span "Consultas Especializadas" at bounding box center [174, 203] width 230 height 23
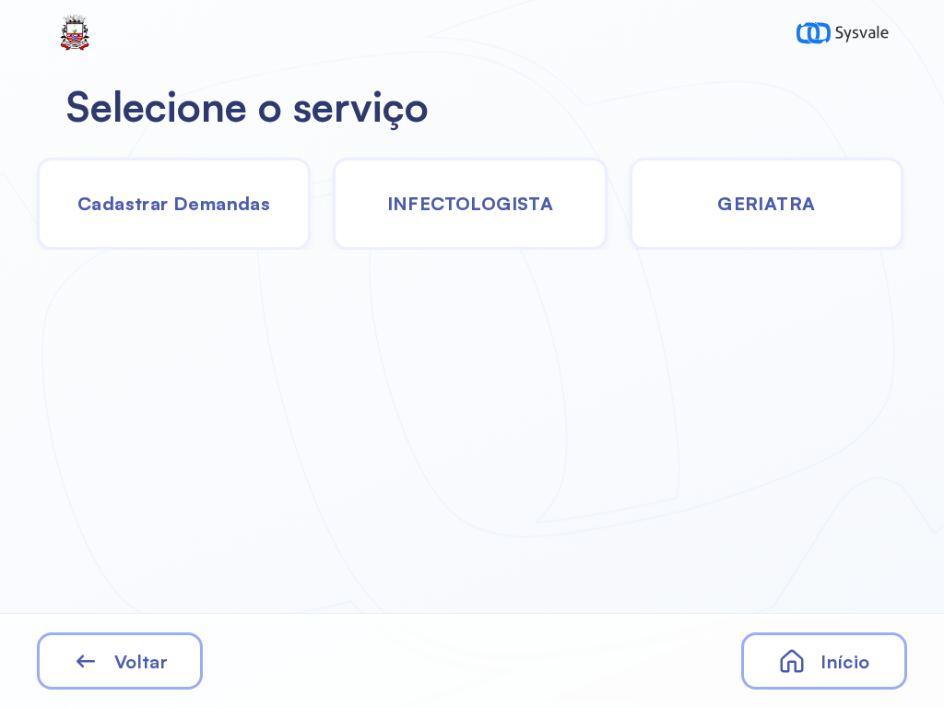
click at [173, 660] on div "Voltar" at bounding box center [120, 660] width 166 height 57
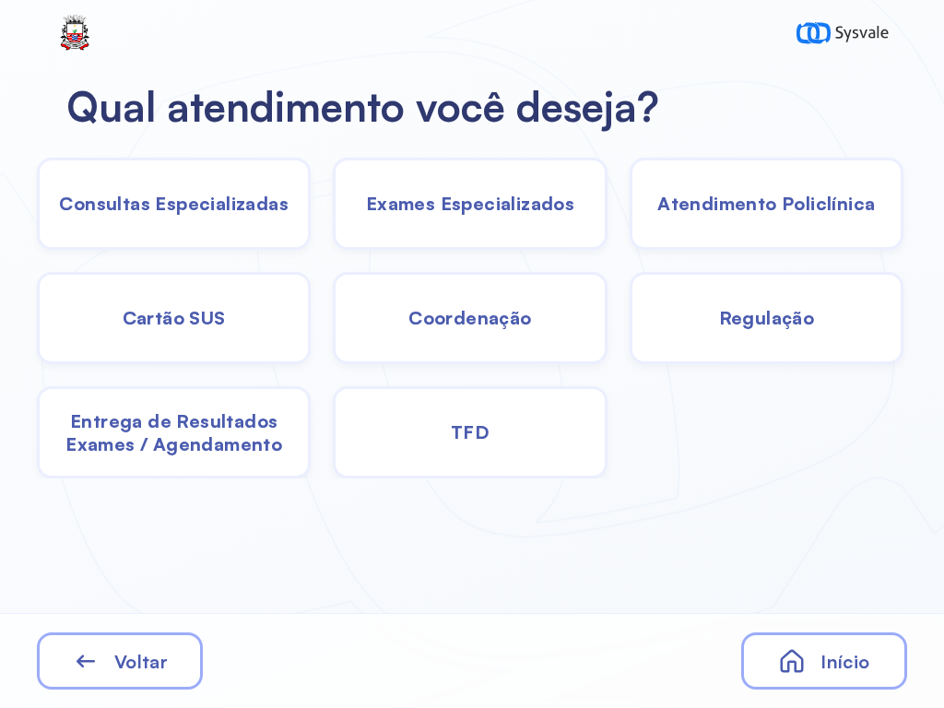
click at [257, 196] on span "Consultas Especializadas" at bounding box center [174, 203] width 230 height 23
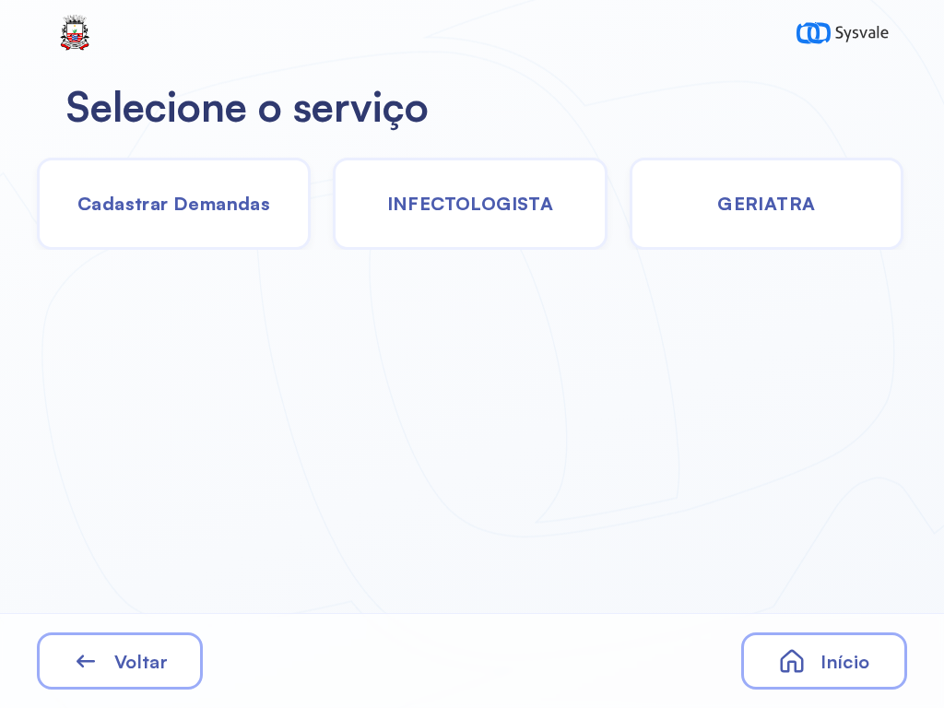
click at [232, 211] on span "Cadastrar Demandas" at bounding box center [173, 203] width 193 height 23
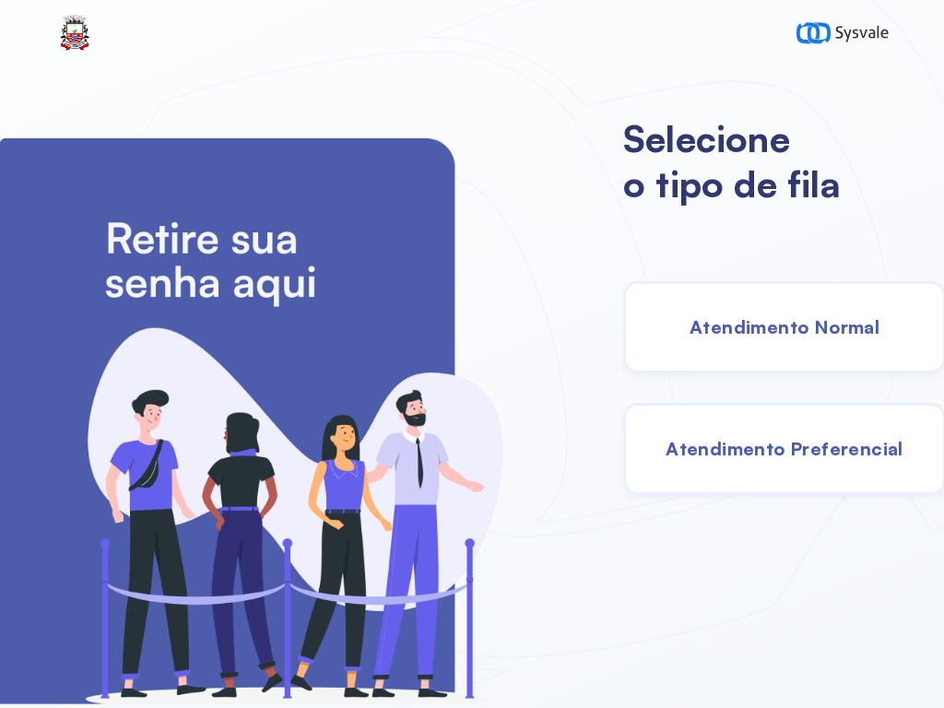
click at [797, 335] on span "Atendimento Normal" at bounding box center [784, 326] width 190 height 23
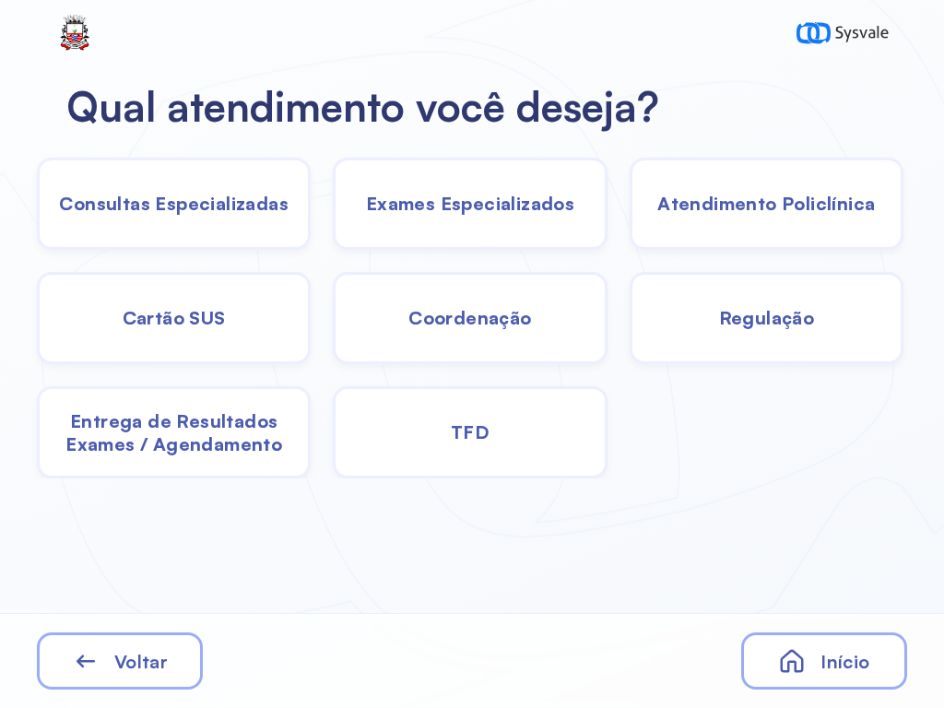
click at [240, 206] on span "Consultas Especializadas" at bounding box center [174, 203] width 230 height 23
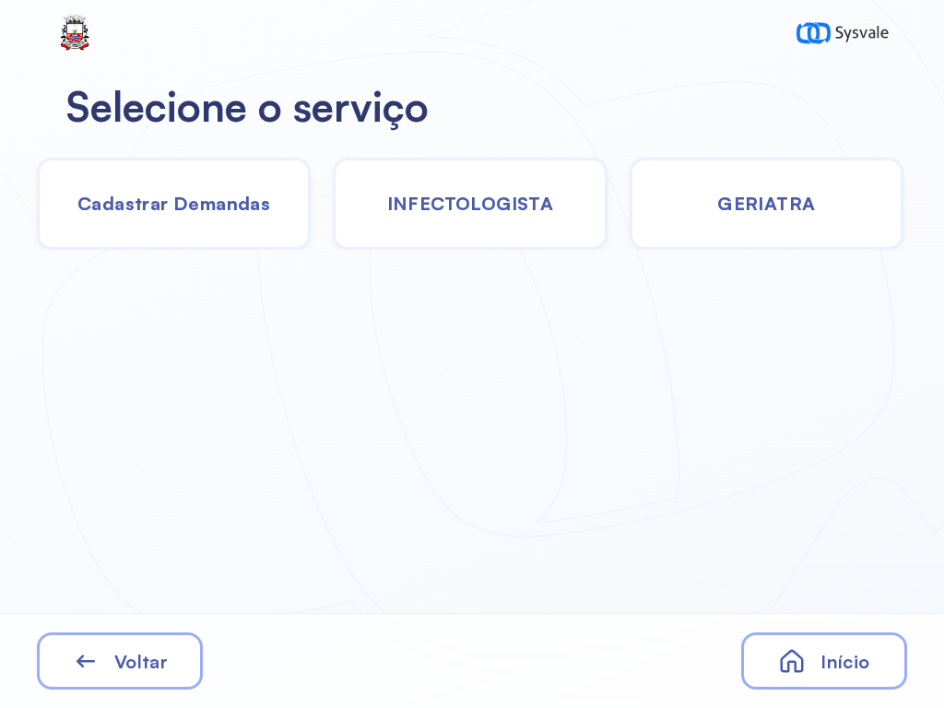
click at [218, 210] on span "Cadastrar Demandas" at bounding box center [173, 203] width 193 height 23
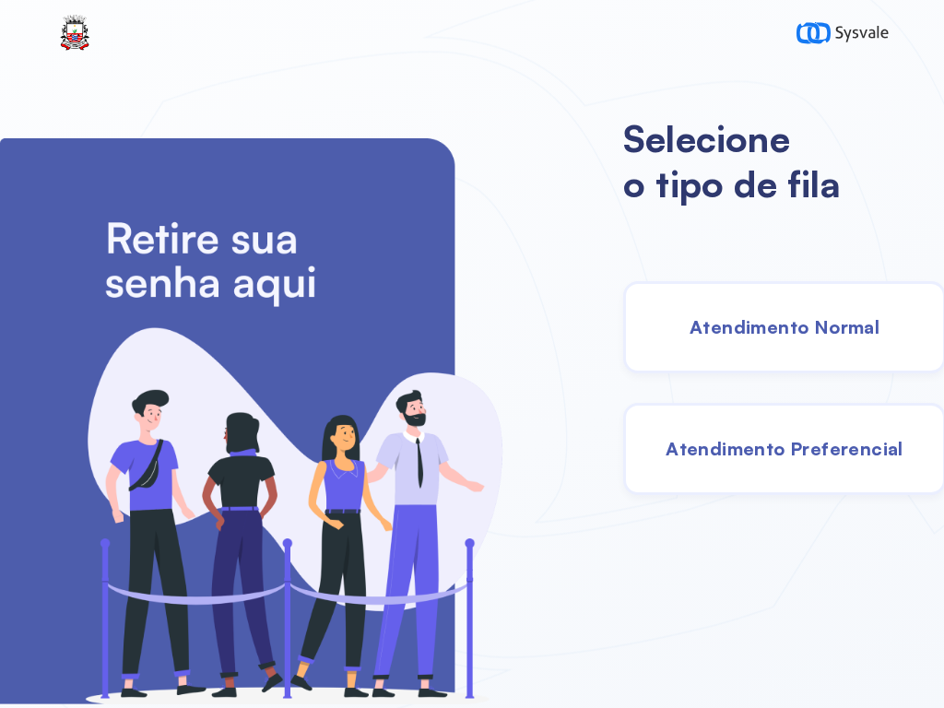
click at [713, 335] on span "Atendimento Normal" at bounding box center [784, 326] width 190 height 23
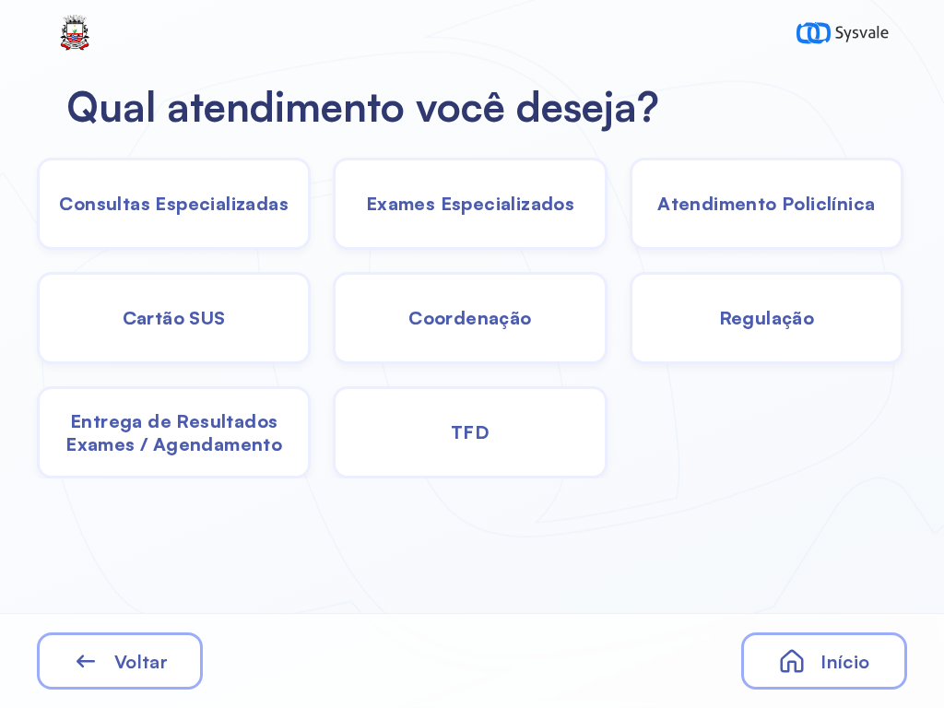
click at [175, 316] on span "Cartão SUS" at bounding box center [174, 317] width 103 height 23
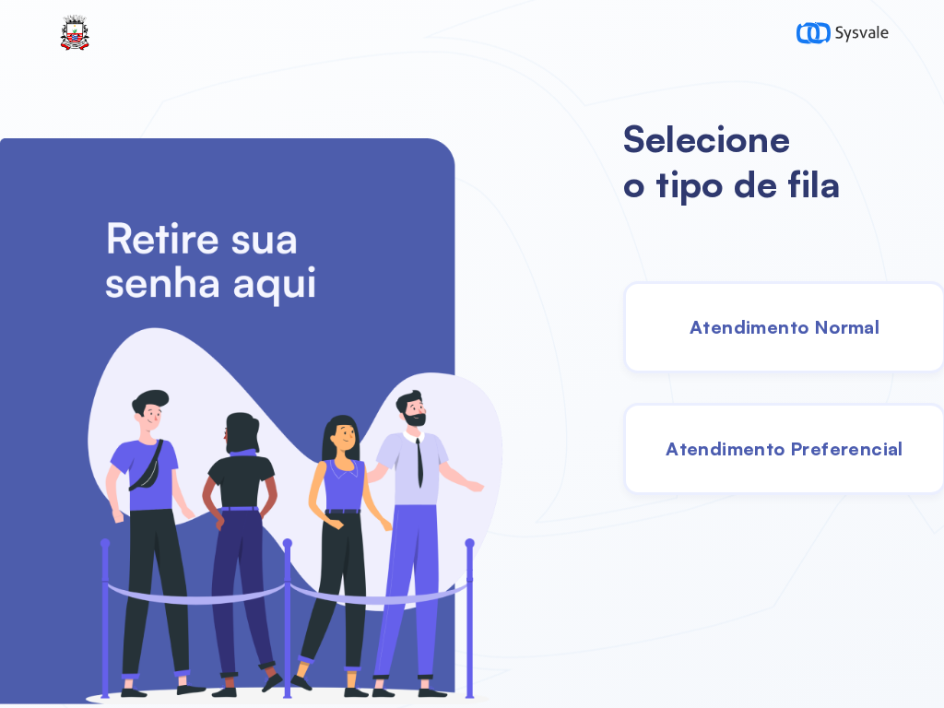
click at [714, 316] on span "Atendimento Normal" at bounding box center [784, 326] width 190 height 23
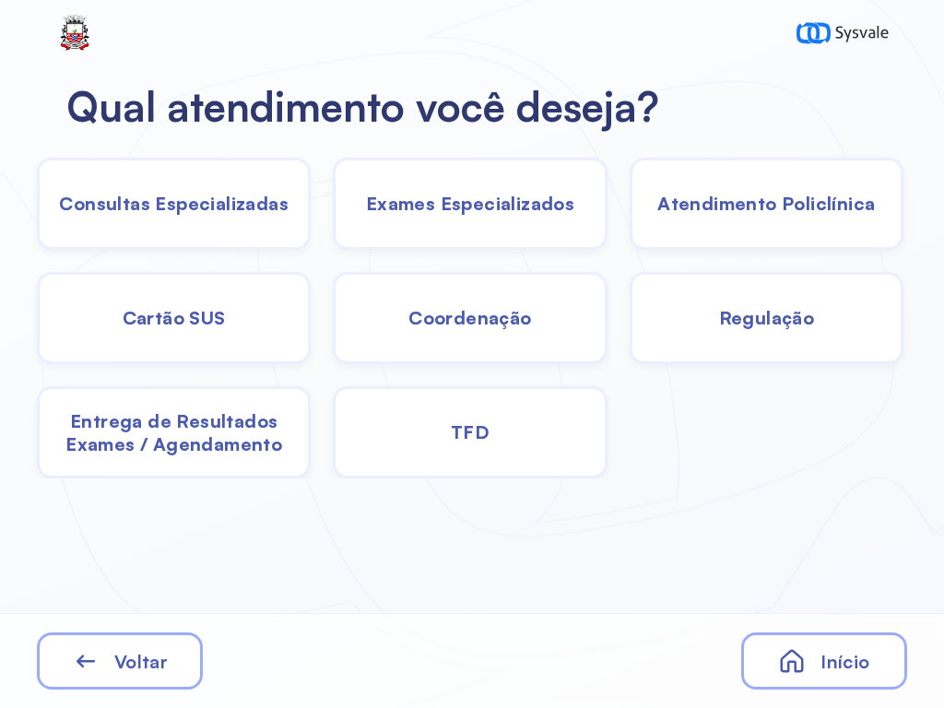
click at [441, 200] on span "Exames Especializados" at bounding box center [470, 203] width 208 height 23
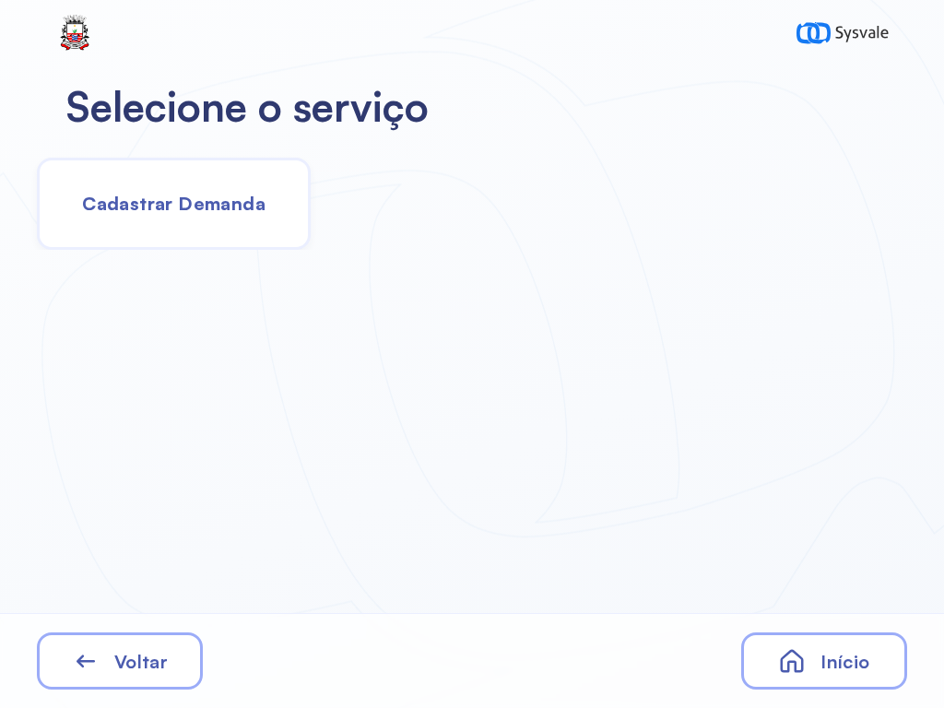
click at [187, 200] on span "Cadastrar Demanda" at bounding box center [173, 203] width 183 height 23
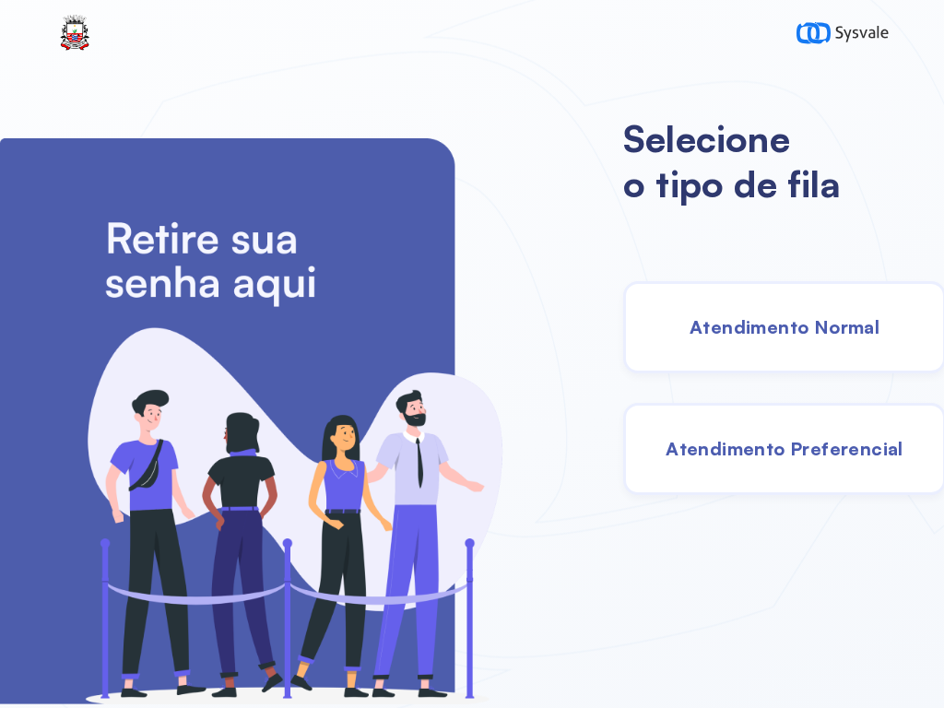
click at [784, 323] on span "Atendimento Normal" at bounding box center [784, 326] width 190 height 23
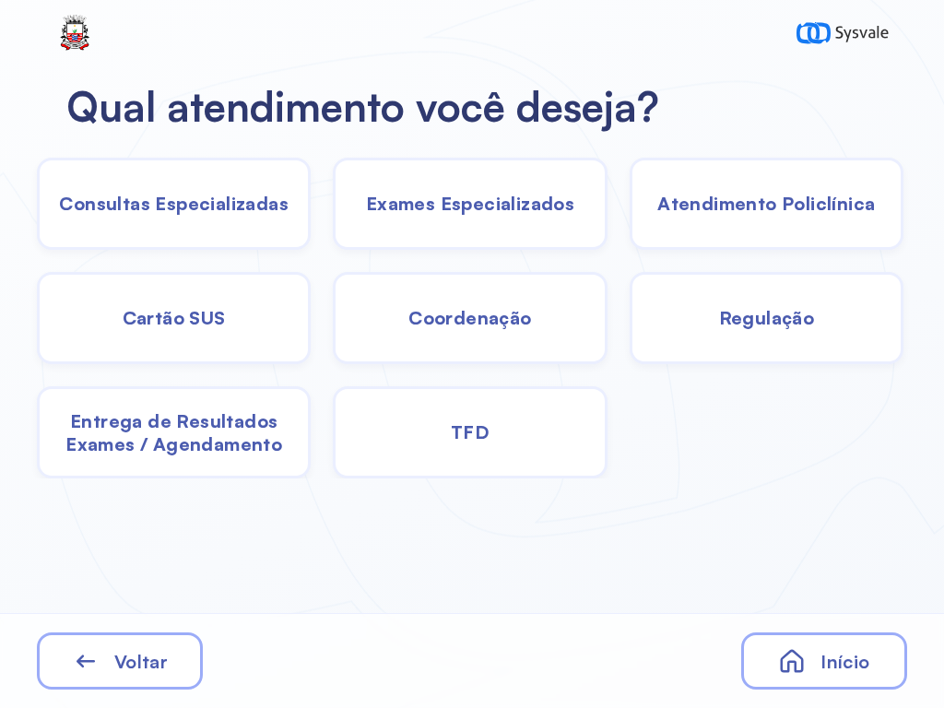
click at [480, 445] on div "TFD" at bounding box center [470, 432] width 274 height 92
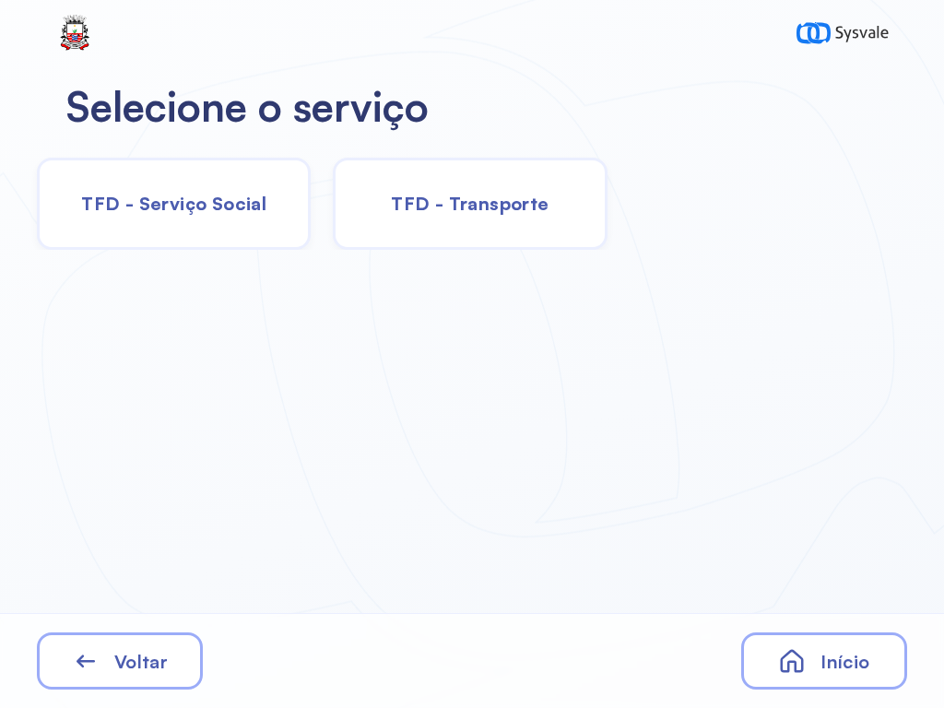
click at [213, 206] on span "TFD - Serviço Social" at bounding box center [173, 203] width 185 height 23
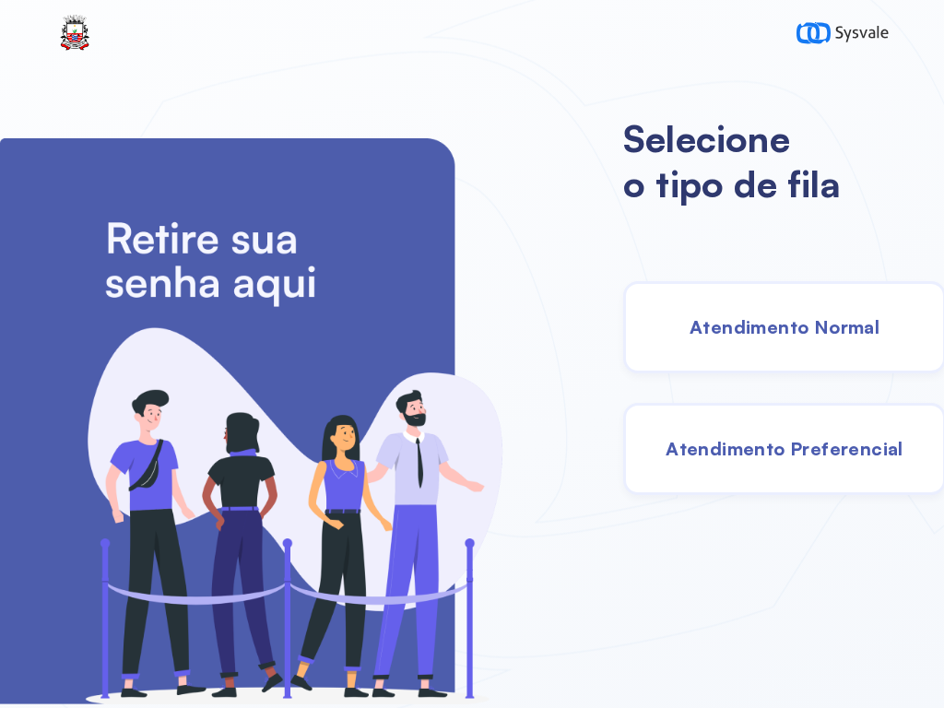
click at [761, 321] on span "Atendimento Normal" at bounding box center [784, 326] width 190 height 23
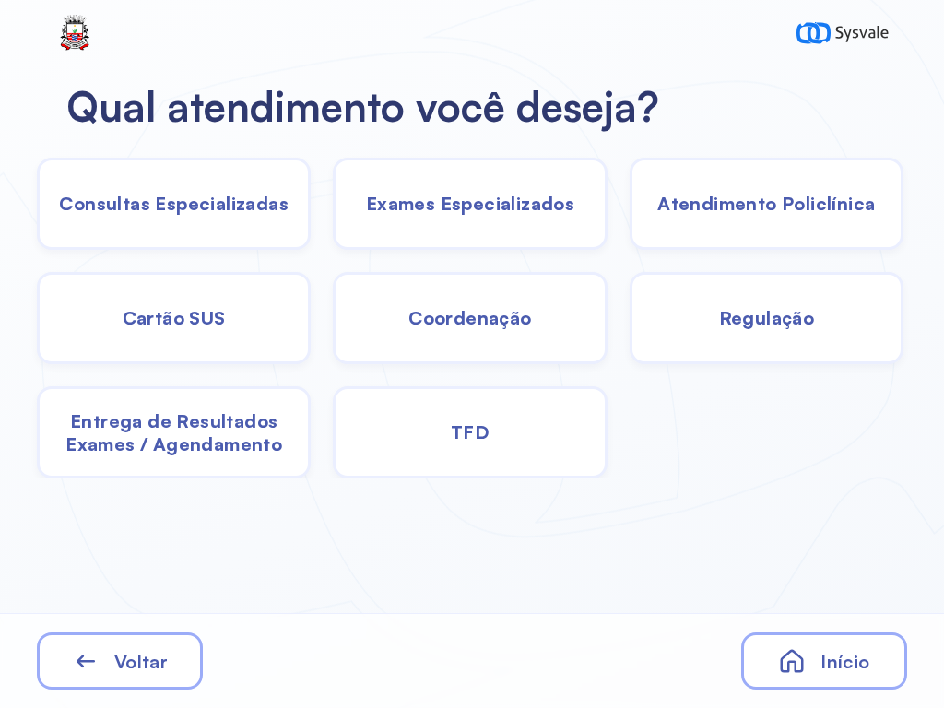
click at [502, 190] on div "Exames Especializados" at bounding box center [470, 204] width 274 height 92
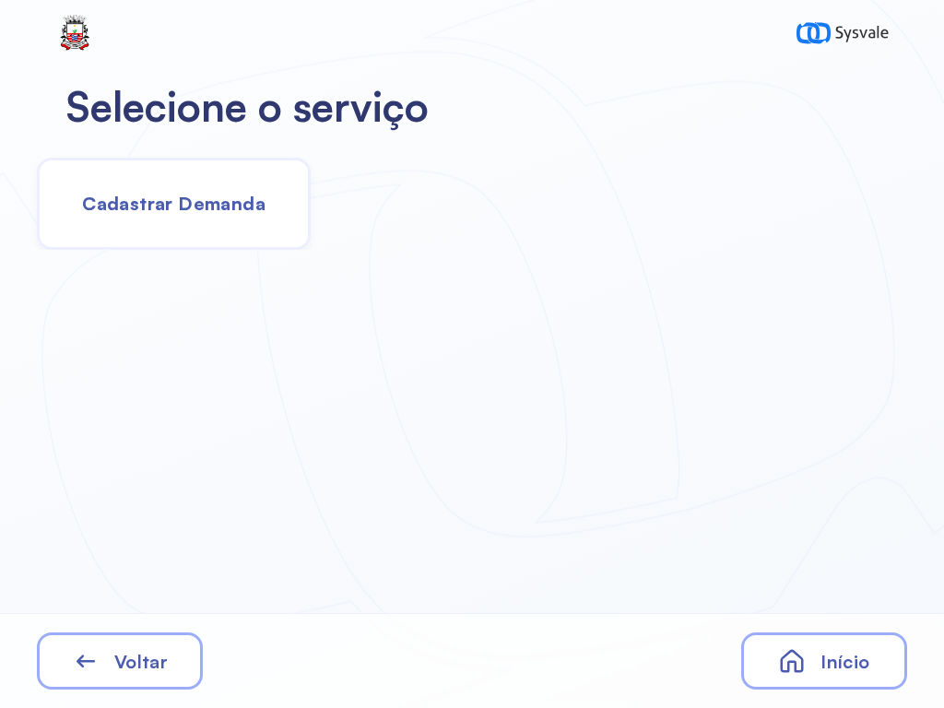
click at [253, 190] on div "Cadastrar Demanda" at bounding box center [174, 204] width 274 height 92
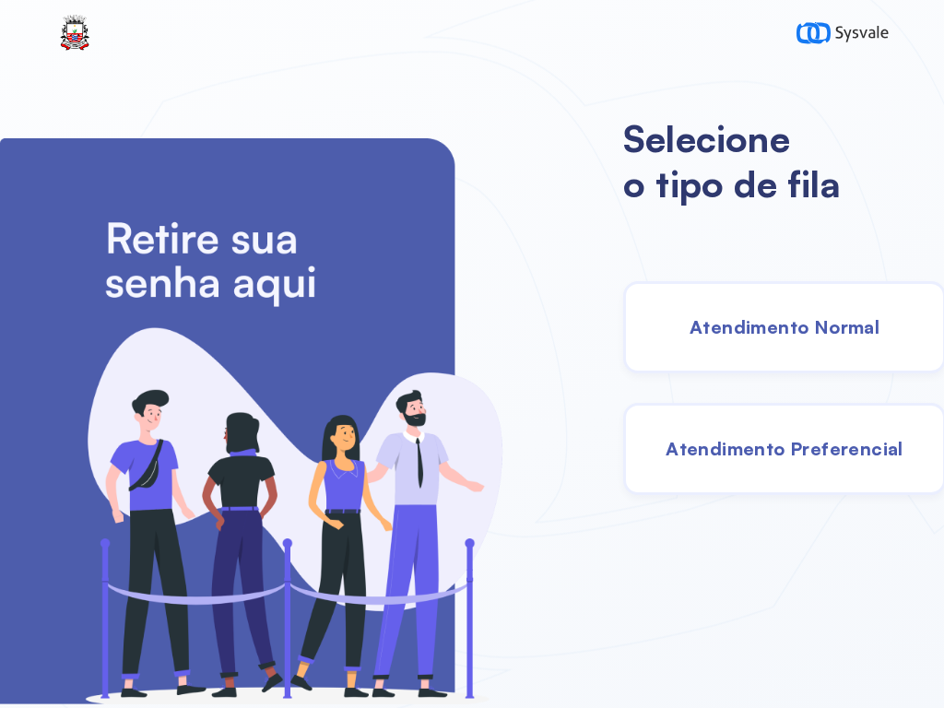
click at [712, 326] on span "Atendimento Normal" at bounding box center [784, 326] width 190 height 23
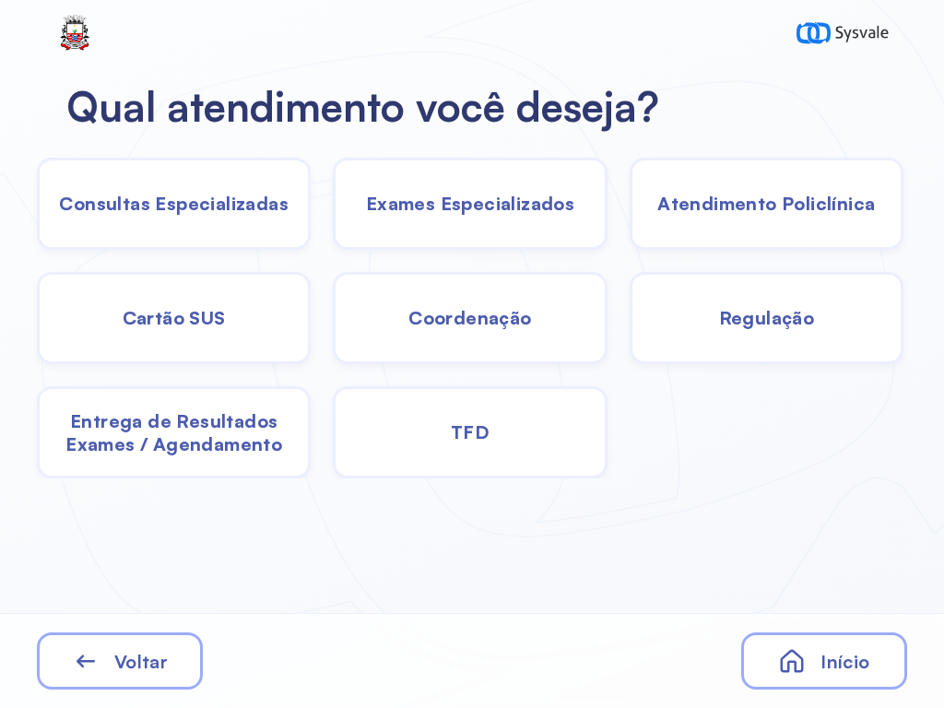
click at [452, 428] on span "TFD" at bounding box center [470, 431] width 39 height 23
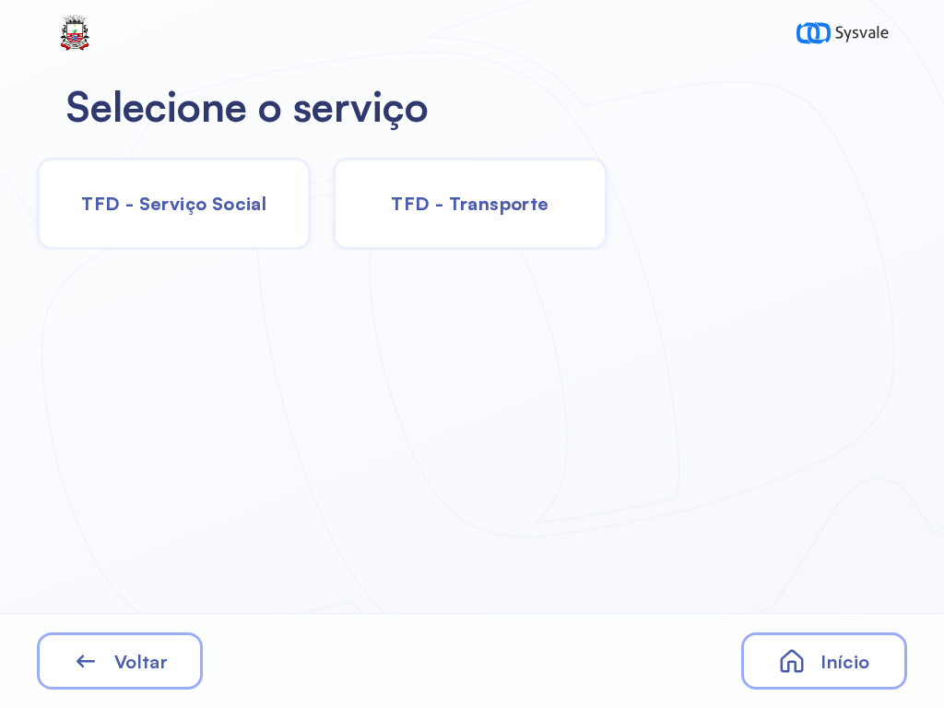
click at [224, 206] on span "TFD - Serviço Social" at bounding box center [173, 203] width 185 height 23
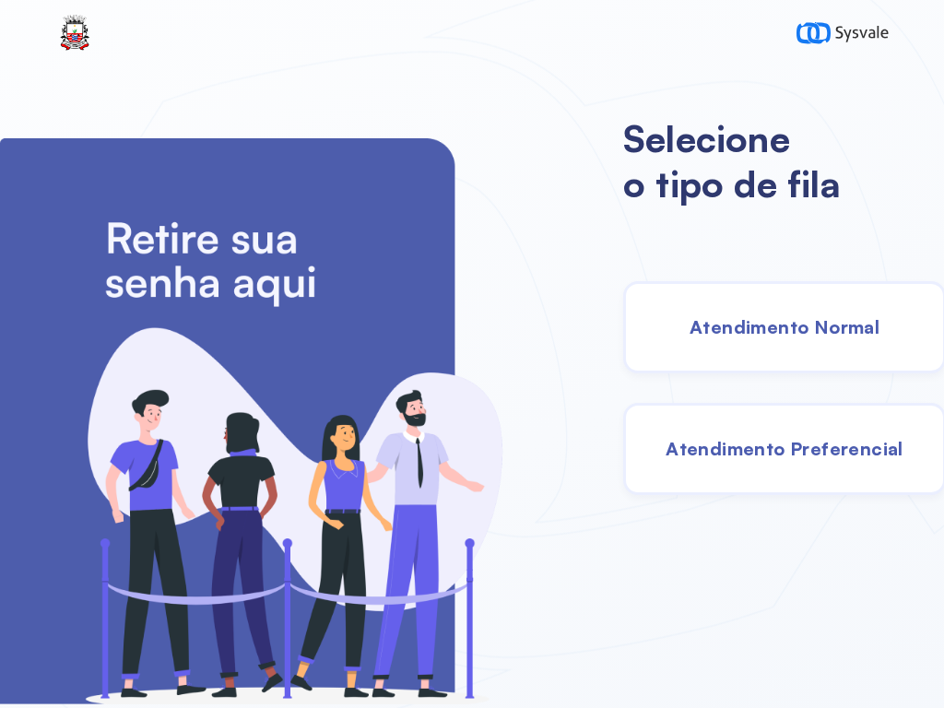
click at [755, 345] on div "Atendimento Normal" at bounding box center [784, 327] width 323 height 92
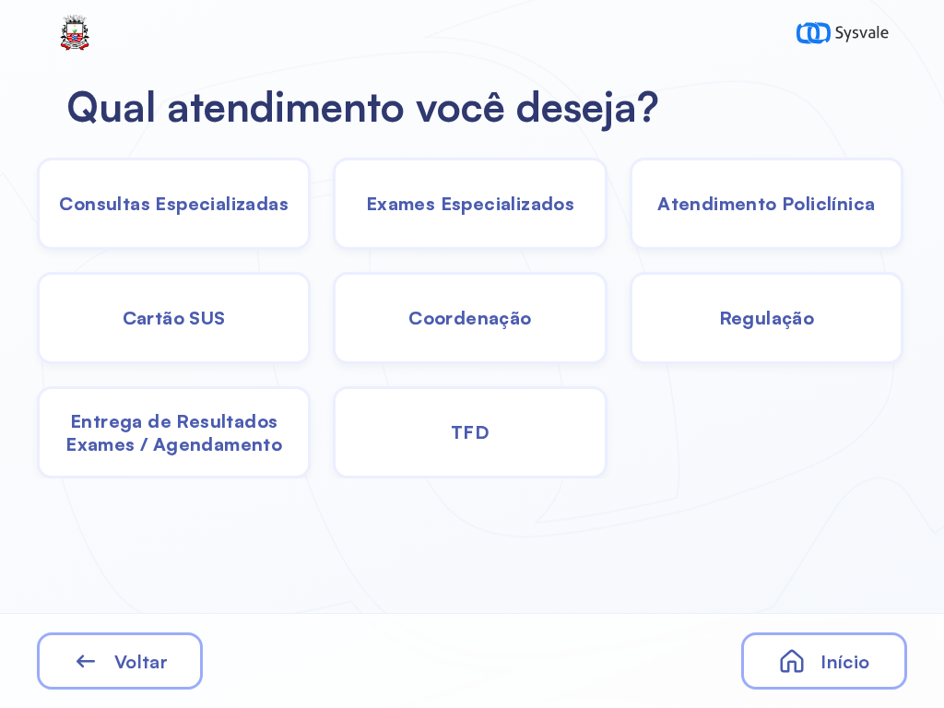
click at [441, 430] on div "TFD" at bounding box center [470, 432] width 274 height 92
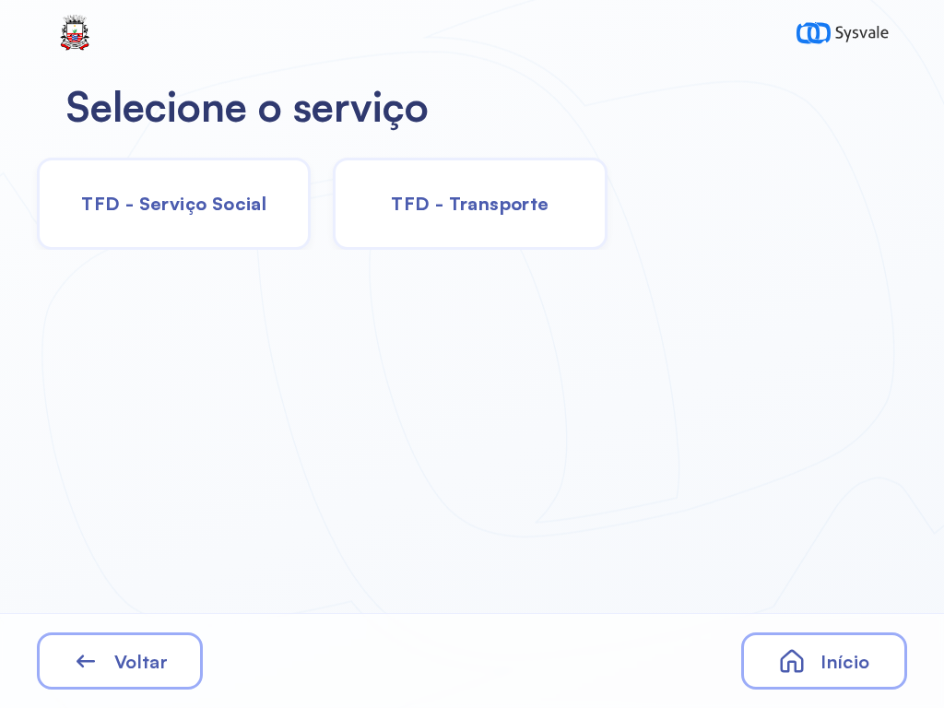
click at [184, 210] on span "TFD - Serviço Social" at bounding box center [173, 203] width 185 height 23
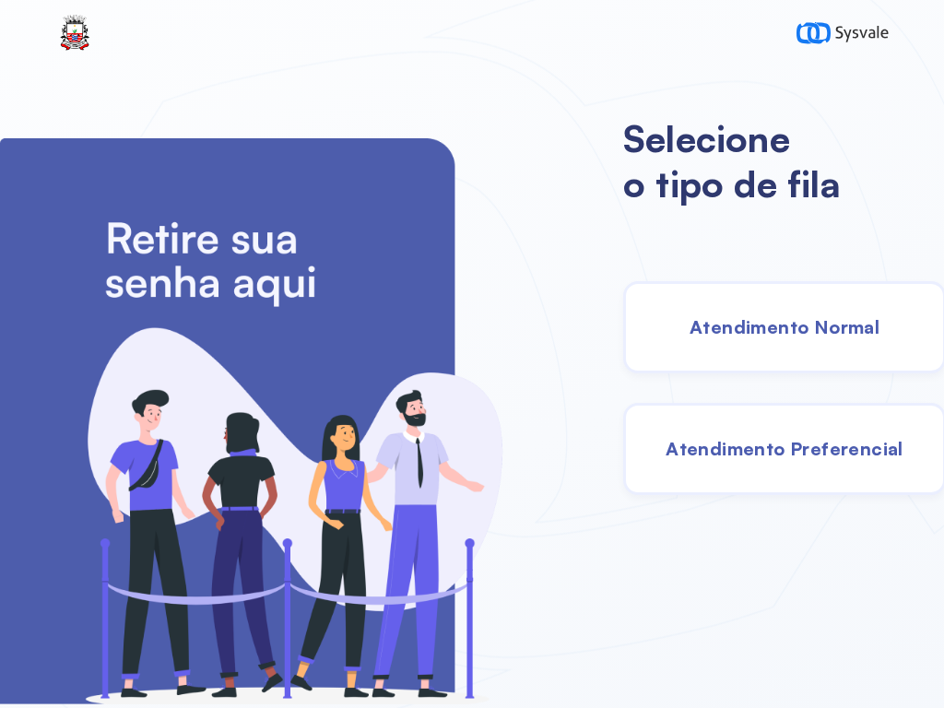
click at [720, 346] on div "Atendimento Normal" at bounding box center [784, 327] width 323 height 92
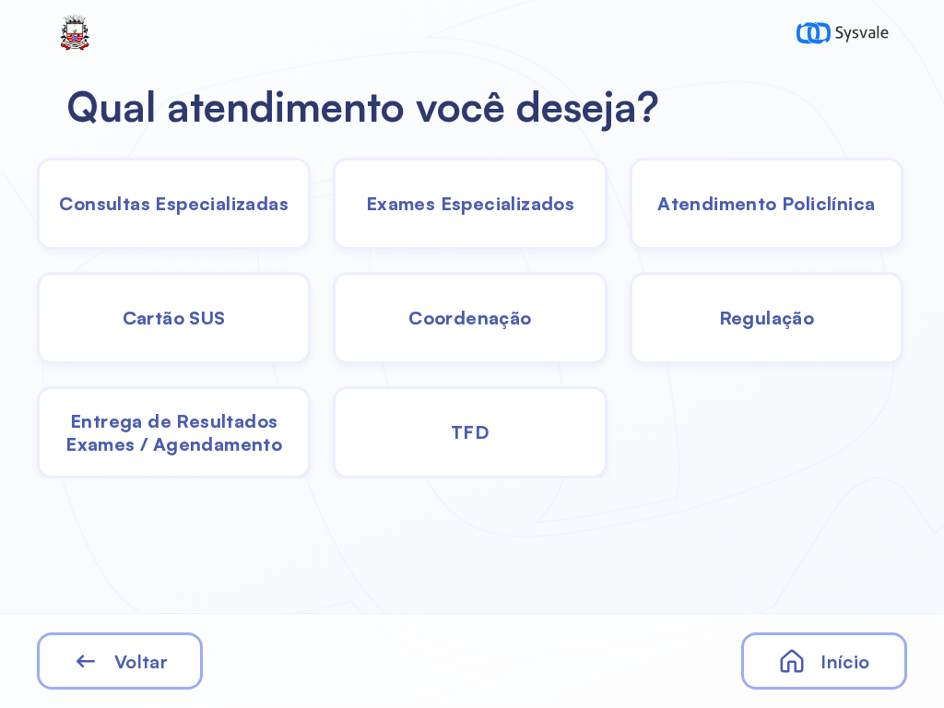
click at [224, 211] on span "Consultas Especializadas" at bounding box center [174, 203] width 230 height 23
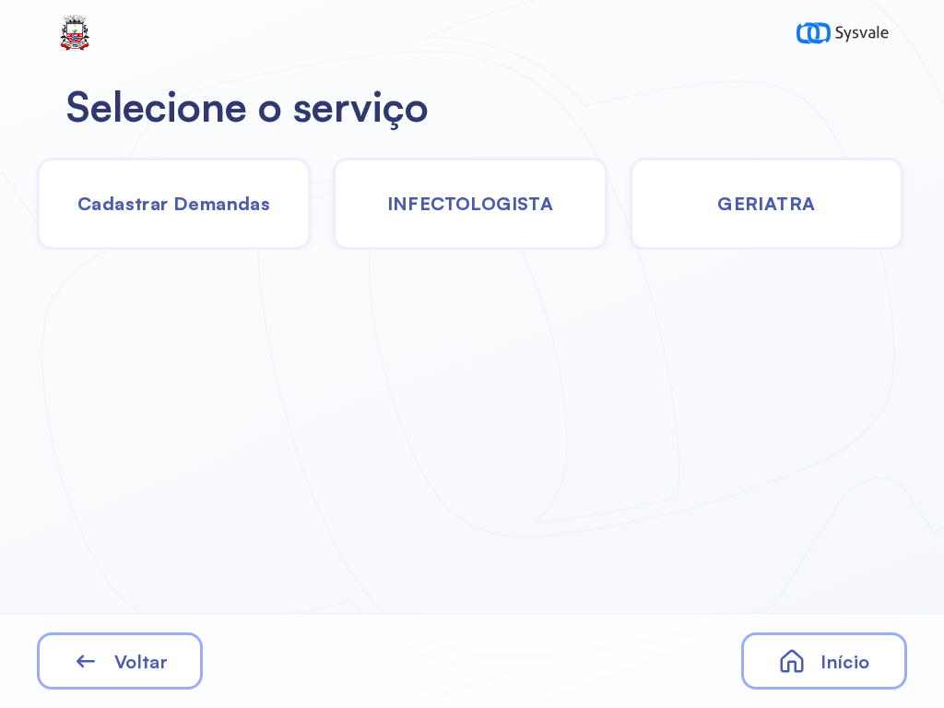
click at [176, 225] on div "Cadastrar Demandas" at bounding box center [174, 204] width 274 height 92
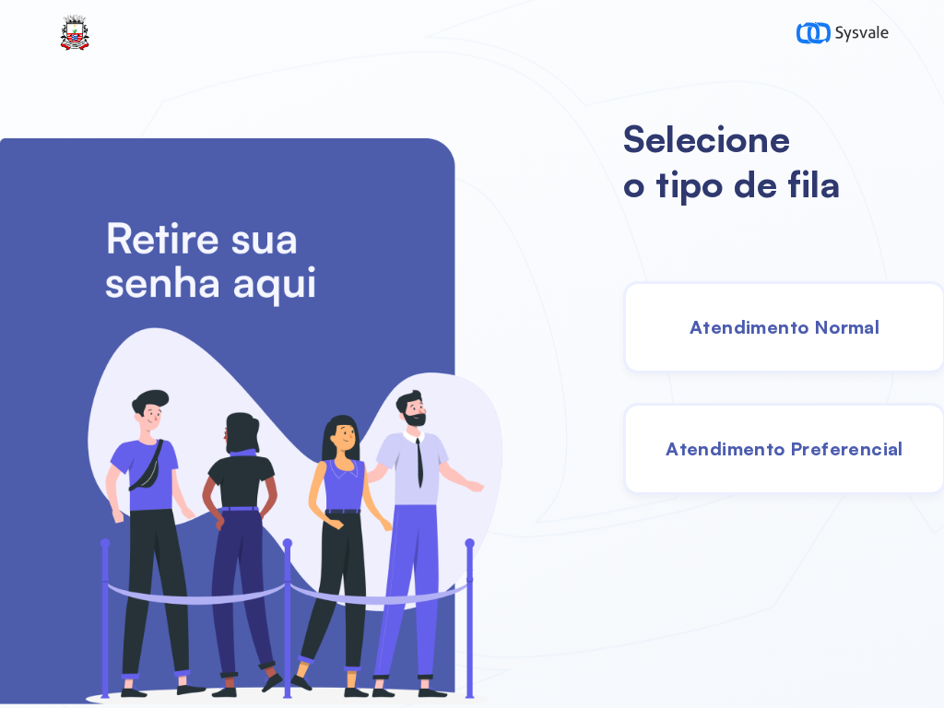
click at [832, 333] on span "Atendimento Normal" at bounding box center [784, 326] width 190 height 23
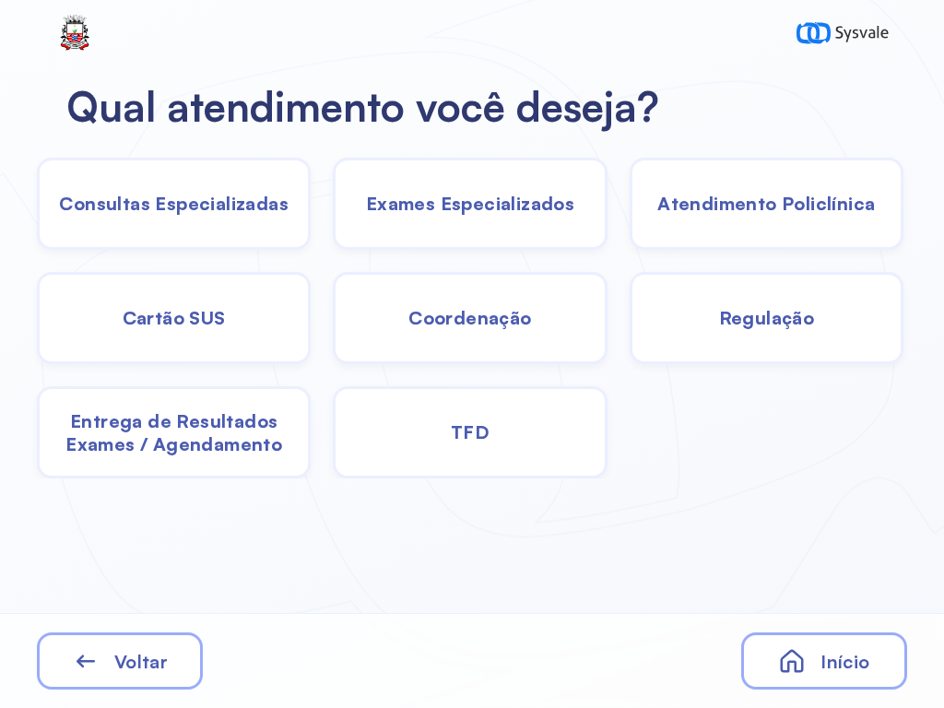
click at [480, 224] on div "Exames Especializados" at bounding box center [470, 204] width 274 height 92
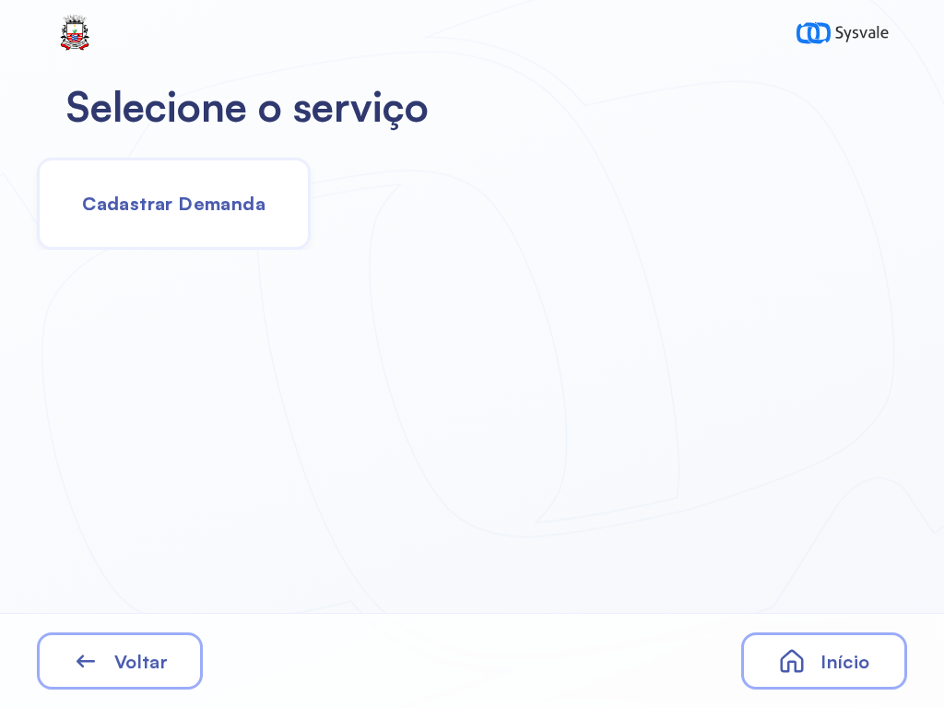
click at [228, 198] on span "Cadastrar Demanda" at bounding box center [173, 203] width 183 height 23
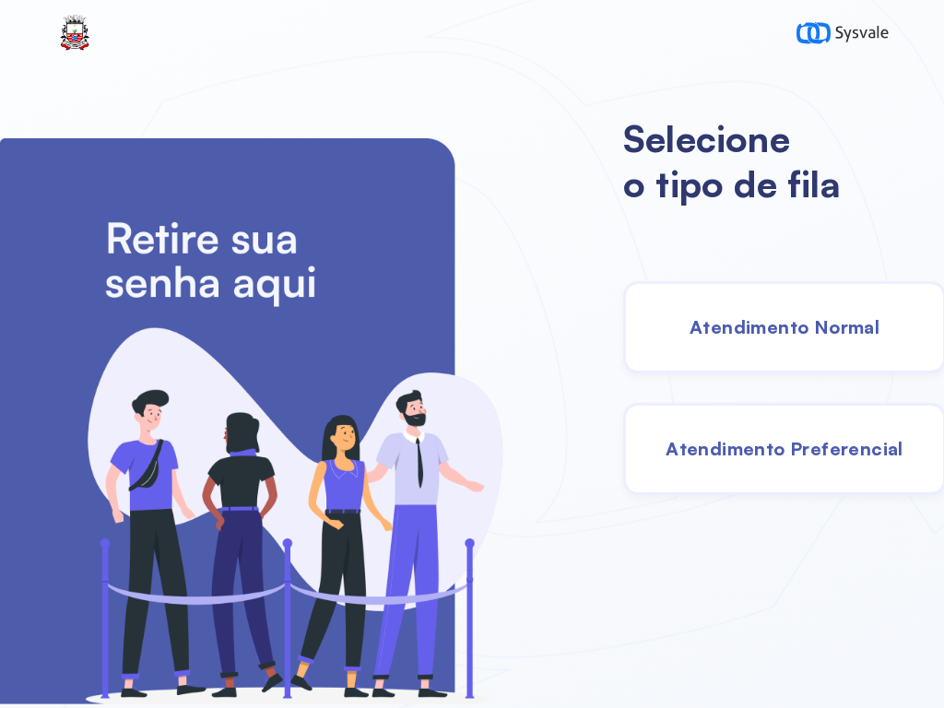
click at [818, 311] on div "Atendimento Normal" at bounding box center [784, 327] width 323 height 92
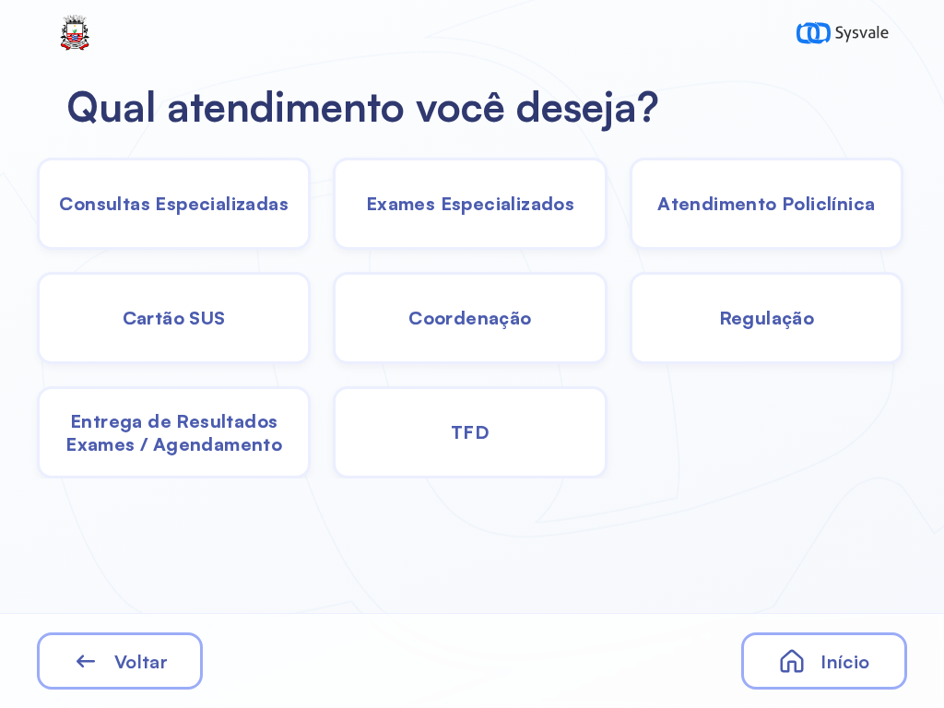
click at [826, 182] on div "Atendimento Policlínica" at bounding box center [767, 204] width 274 height 92
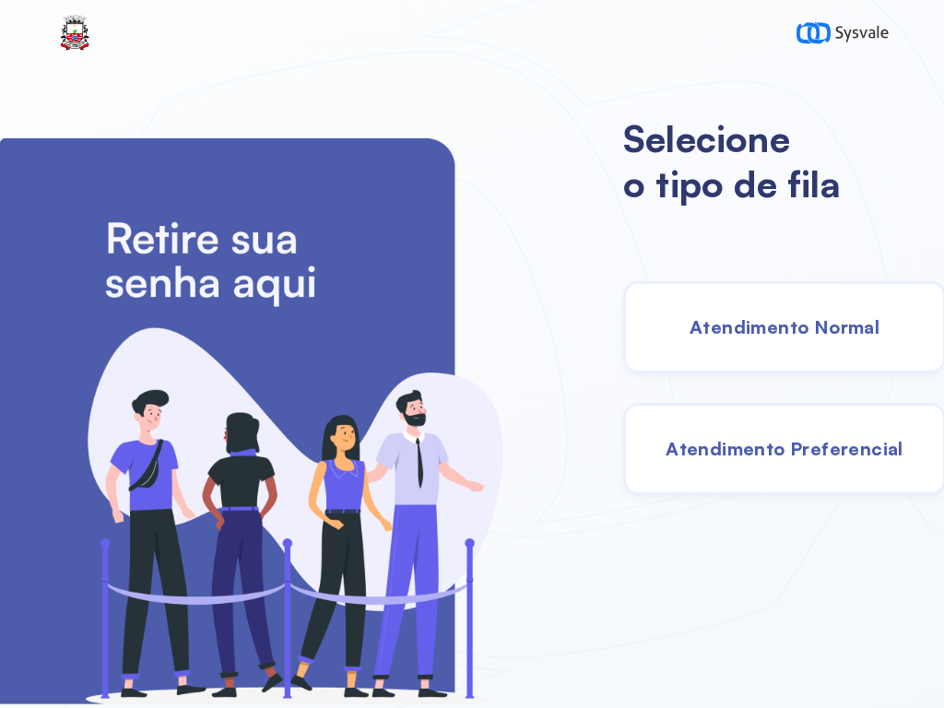
click at [804, 309] on div "Atendimento Normal" at bounding box center [784, 327] width 323 height 92
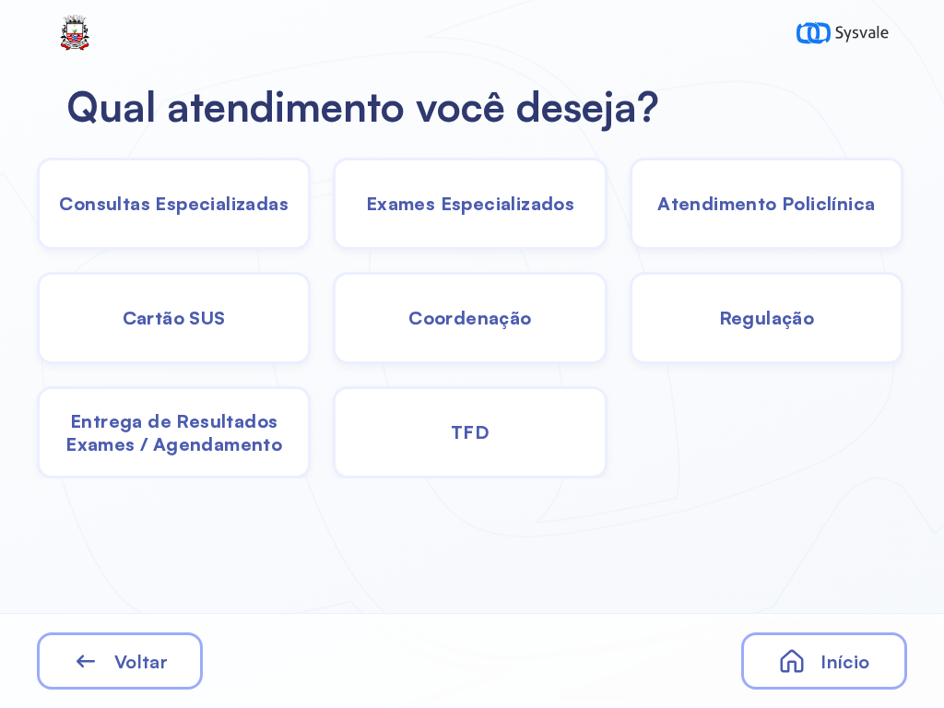
click at [502, 411] on div "TFD" at bounding box center [470, 432] width 274 height 92
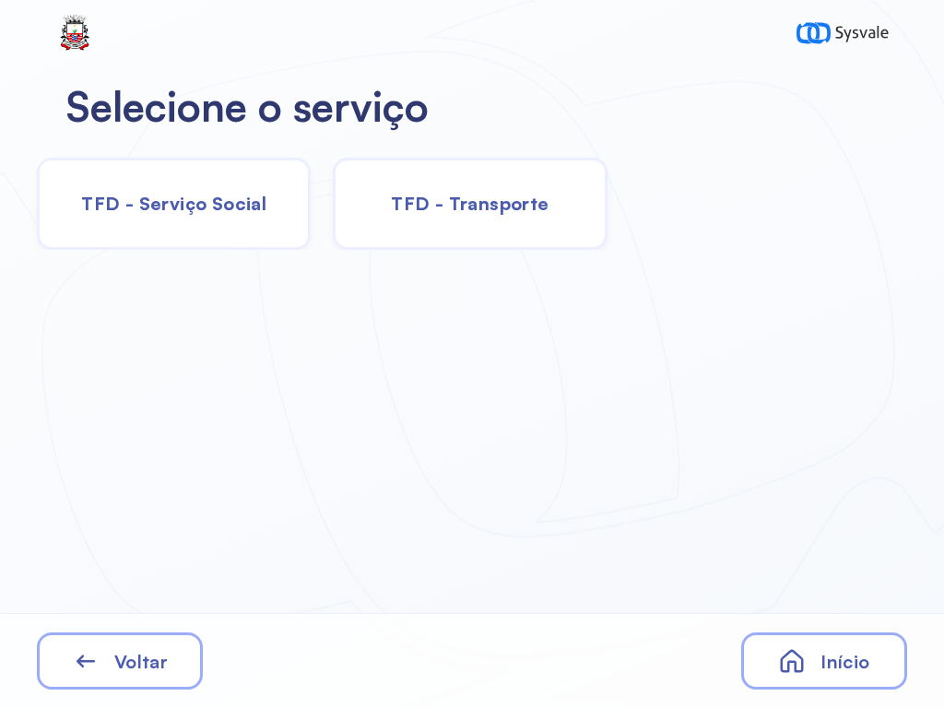
click at [526, 182] on div "TFD - Transporte" at bounding box center [470, 204] width 274 height 92
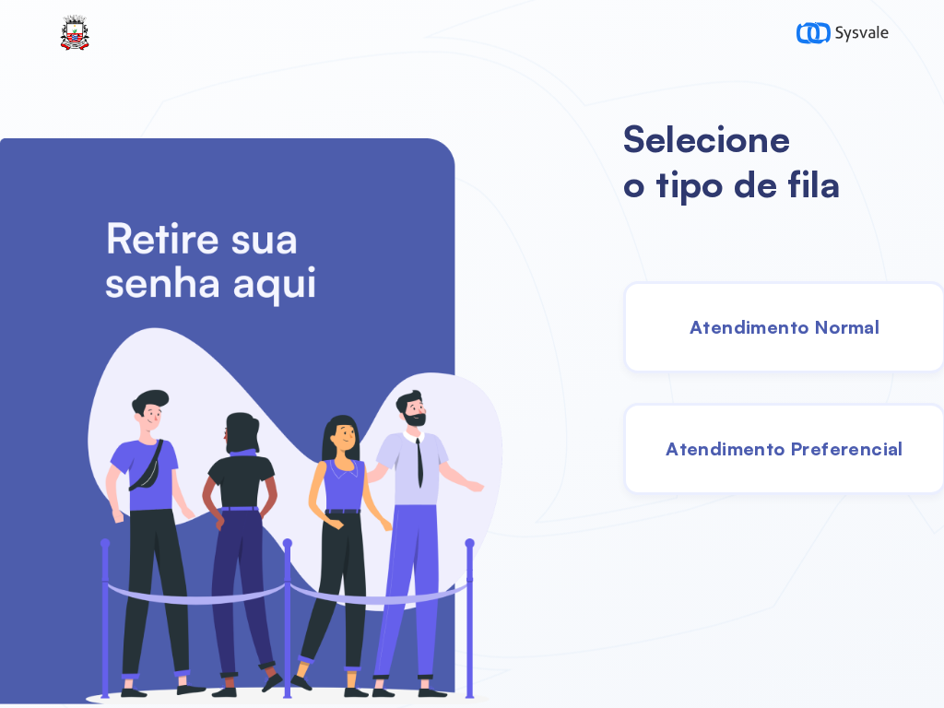
click at [751, 302] on div "Atendimento Normal" at bounding box center [784, 327] width 323 height 92
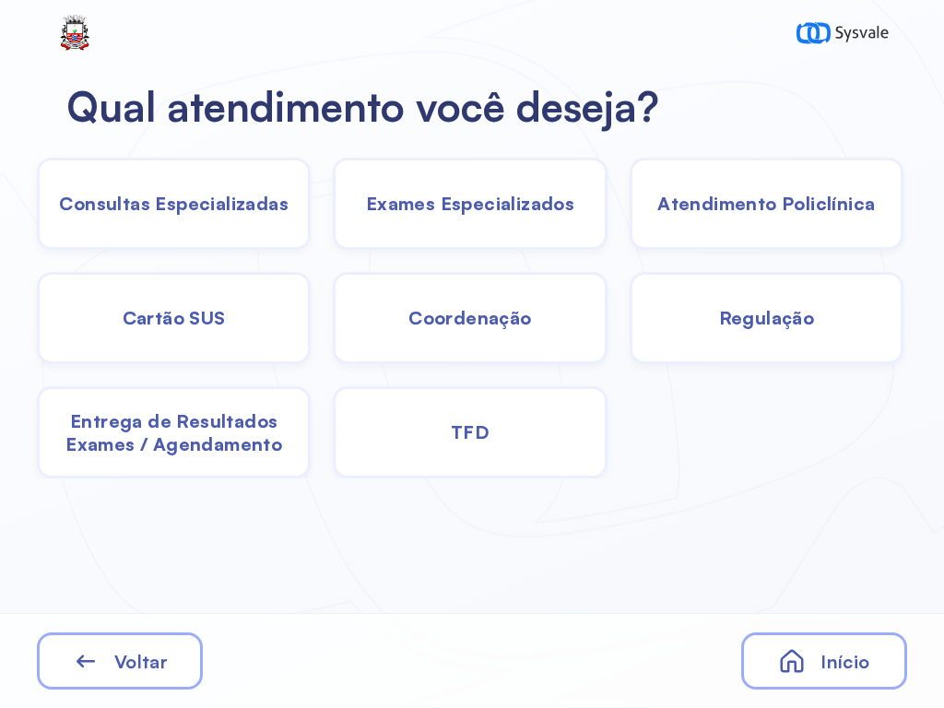
click at [199, 430] on span "Entrega de Resultados Exames / Agendamento" at bounding box center [174, 432] width 268 height 46
